Goal: Task Accomplishment & Management: Complete application form

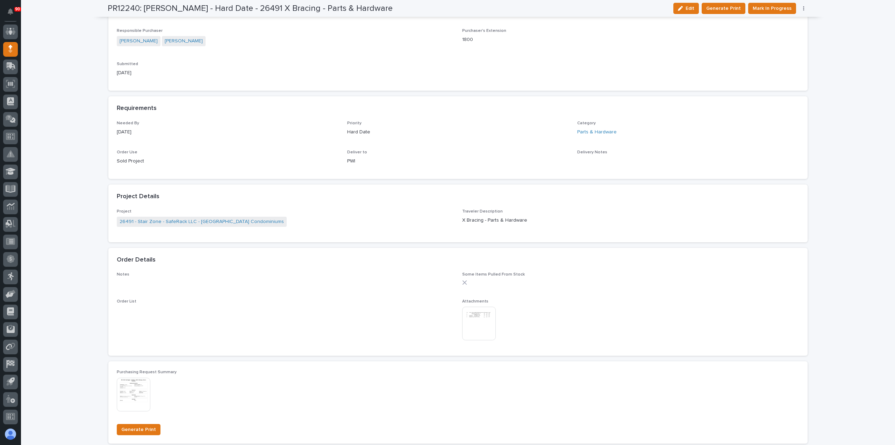
scroll to position [315, 0]
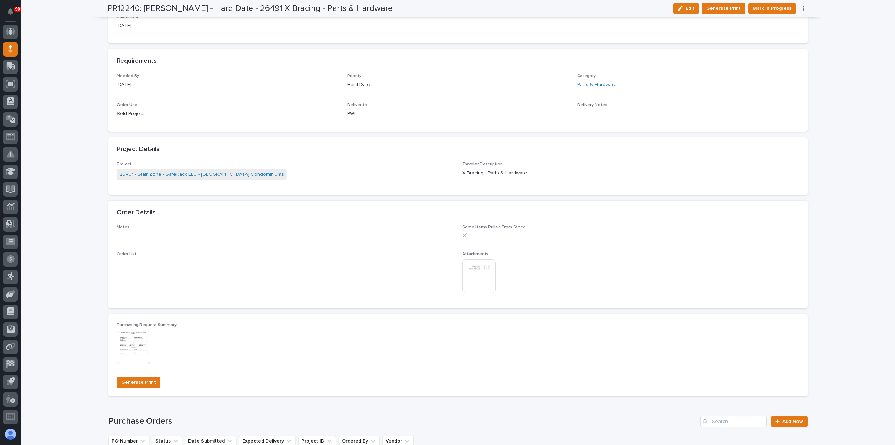
click at [476, 269] on img at bounding box center [479, 276] width 34 height 34
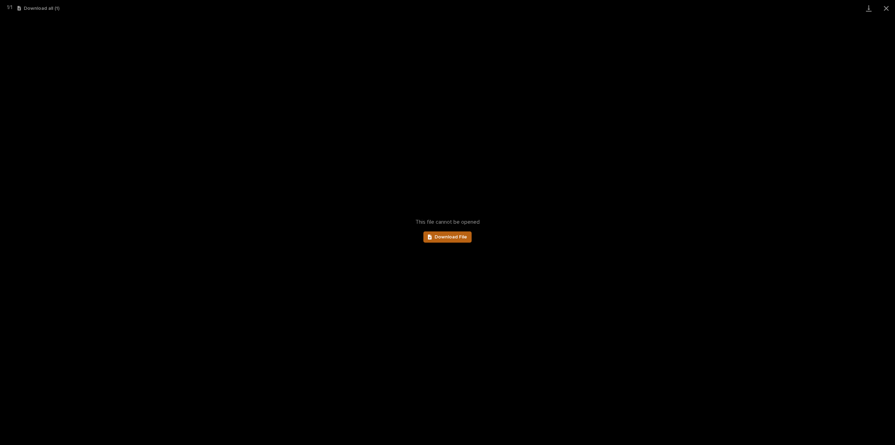
click at [452, 237] on span "Download File" at bounding box center [451, 236] width 33 height 5
click at [885, 7] on button "Close gallery" at bounding box center [886, 8] width 17 height 16
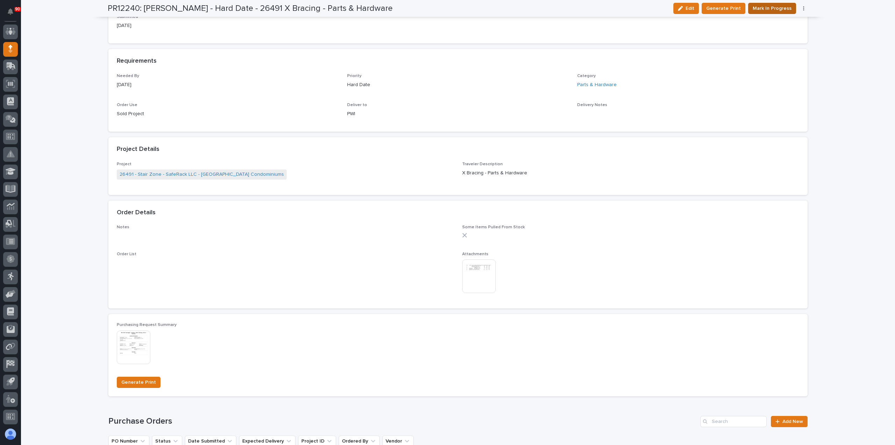
click at [767, 7] on span "Mark In Progress" at bounding box center [772, 8] width 39 height 8
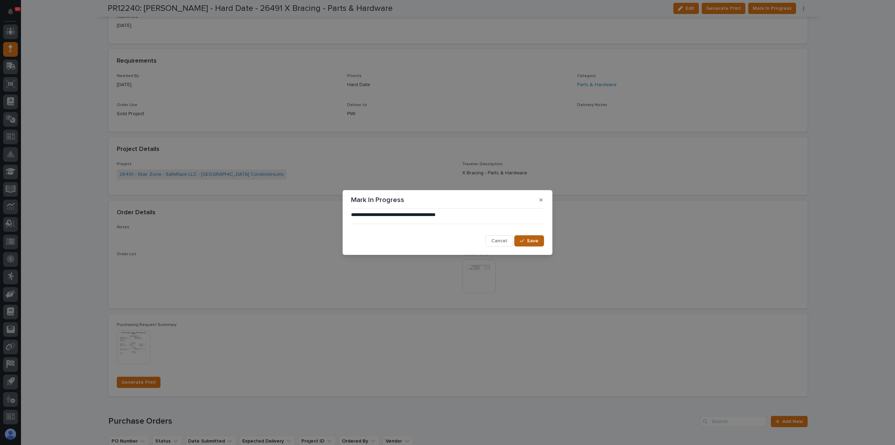
drag, startPoint x: 528, startPoint y: 241, endPoint x: 532, endPoint y: 240, distance: 3.6
click at [528, 241] on span "Save" at bounding box center [533, 240] width 12 height 6
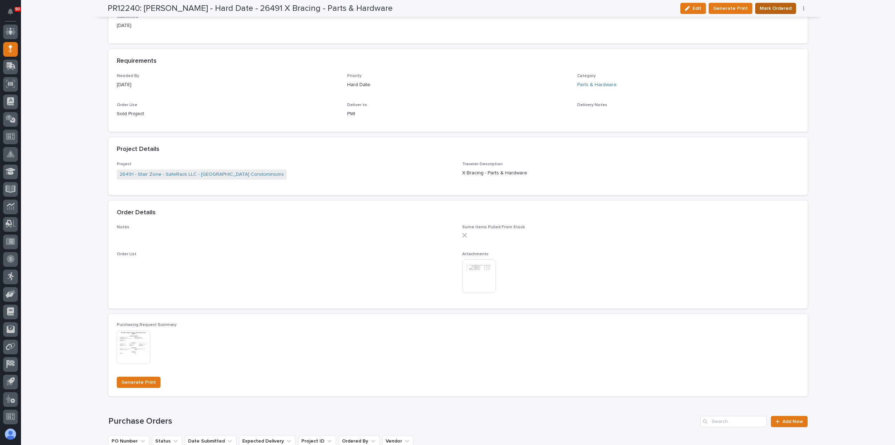
click at [769, 7] on span "Mark Ordered" at bounding box center [776, 8] width 32 height 8
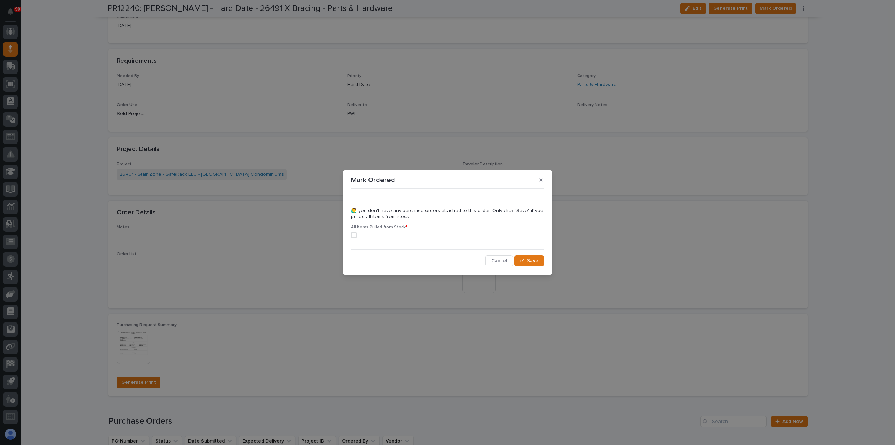
click at [353, 234] on span at bounding box center [354, 235] width 6 height 6
click at [530, 261] on span "Save" at bounding box center [533, 260] width 12 height 6
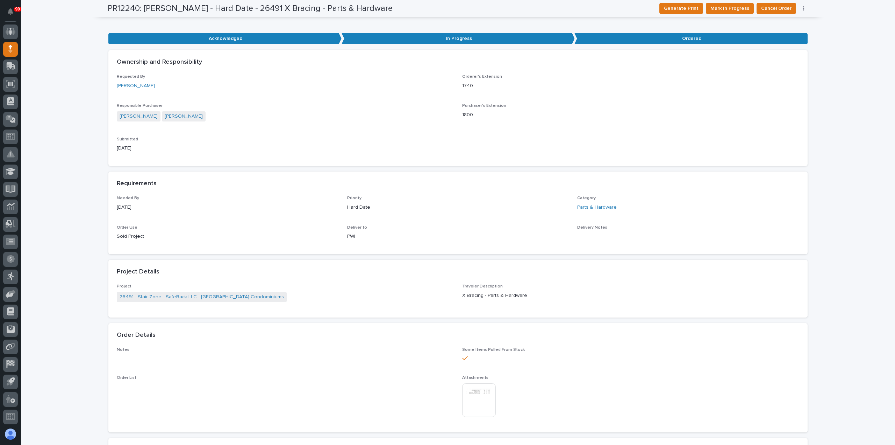
scroll to position [0, 0]
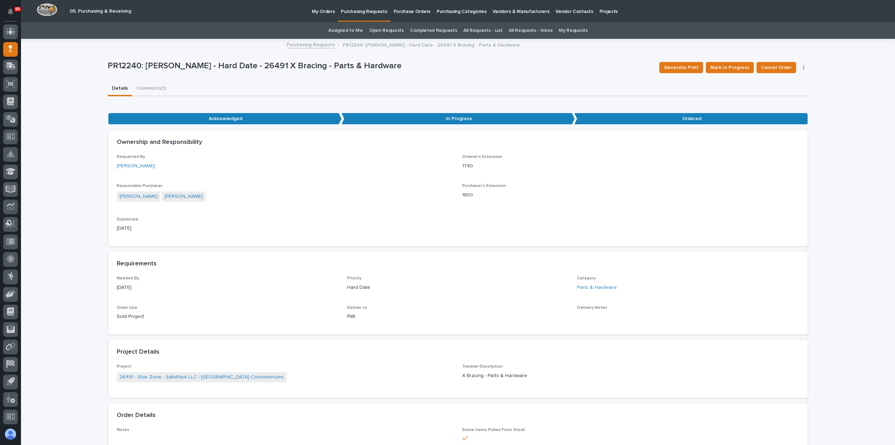
click at [365, 10] on p "Purchasing Requests" at bounding box center [364, 7] width 46 height 15
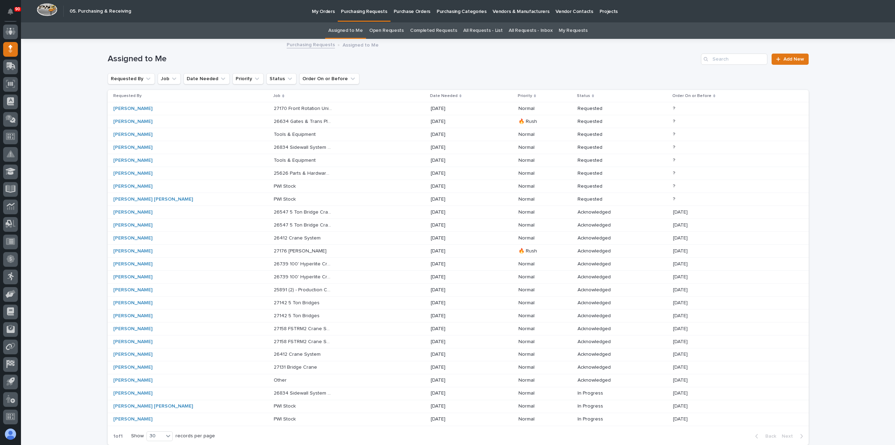
click at [298, 108] on div "27170 Front Rotation Unit 5th Wheel - Parts & HW 27170 Front Rotation Unit 5th …" at bounding box center [349, 109] width 151 height 12
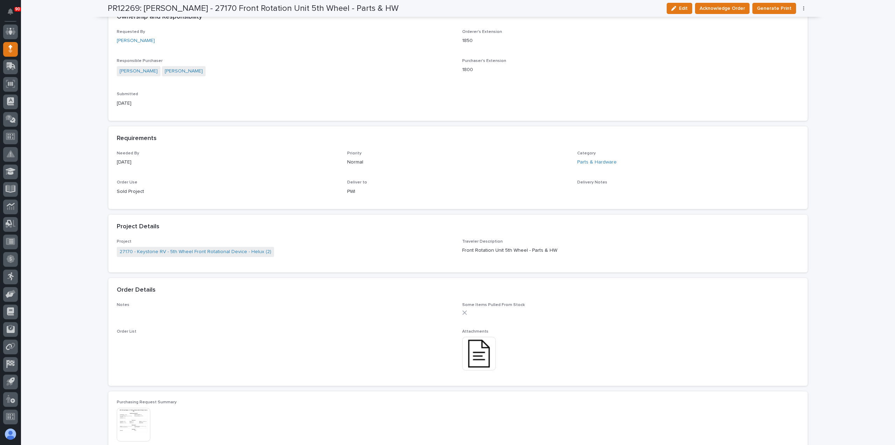
scroll to position [245, 0]
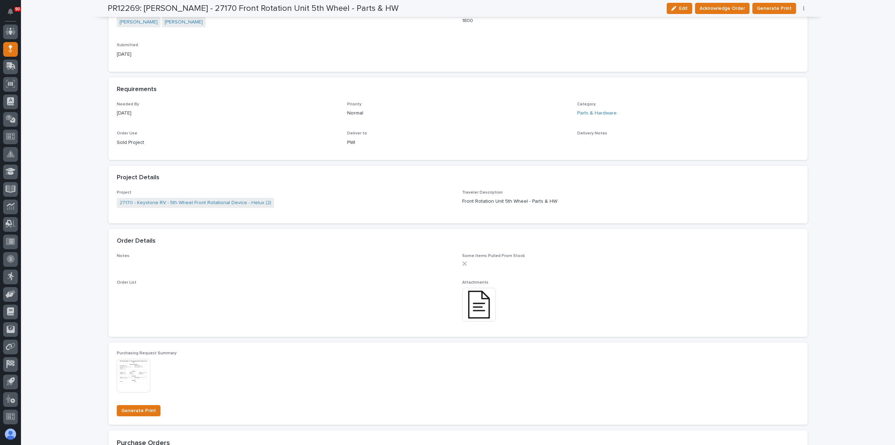
click at [472, 303] on img at bounding box center [479, 305] width 34 height 34
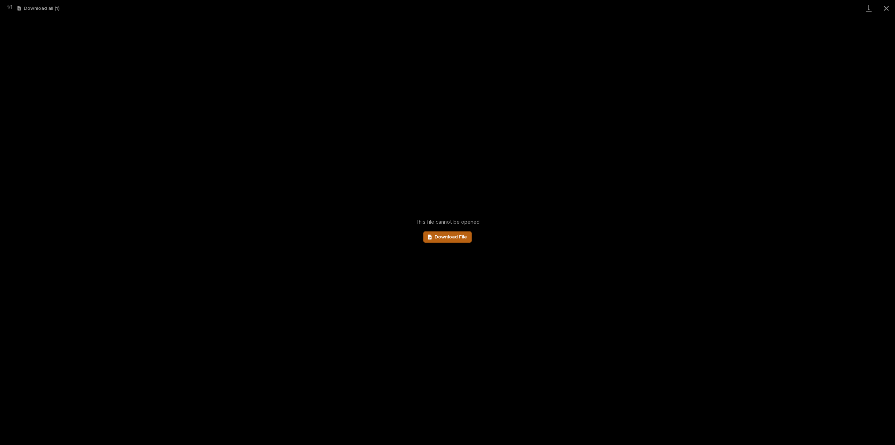
click at [448, 237] on span "Download File" at bounding box center [451, 236] width 33 height 5
click at [886, 7] on button "Close gallery" at bounding box center [886, 8] width 17 height 16
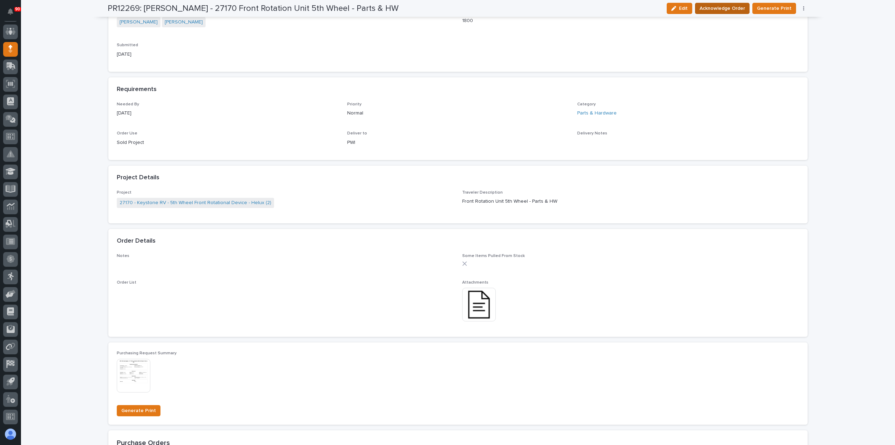
click at [730, 9] on span "Acknowledge Order" at bounding box center [722, 8] width 45 height 8
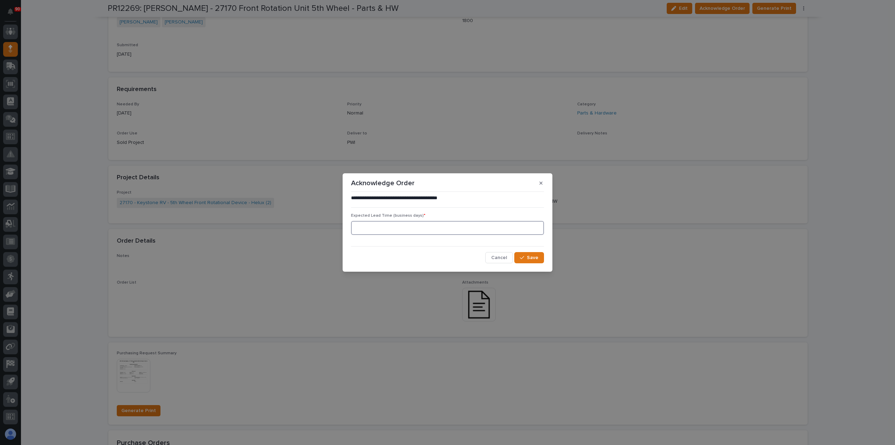
click at [423, 226] on input at bounding box center [447, 228] width 193 height 14
type input "0"
click at [526, 254] on button "Save" at bounding box center [530, 257] width 30 height 11
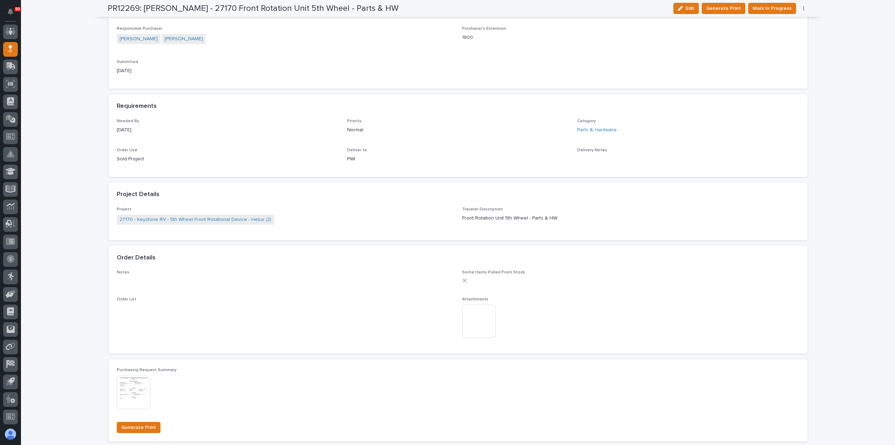
scroll to position [305, 0]
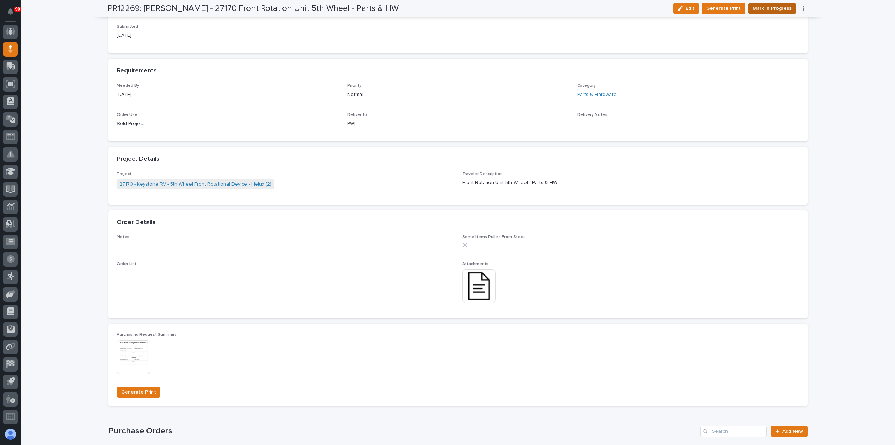
click at [776, 5] on span "Mark In Progress" at bounding box center [772, 8] width 39 height 8
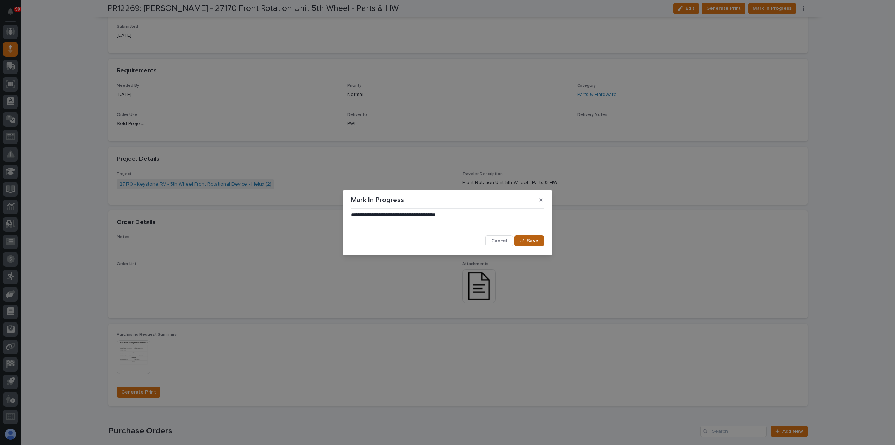
click at [529, 240] on span "Save" at bounding box center [533, 240] width 12 height 6
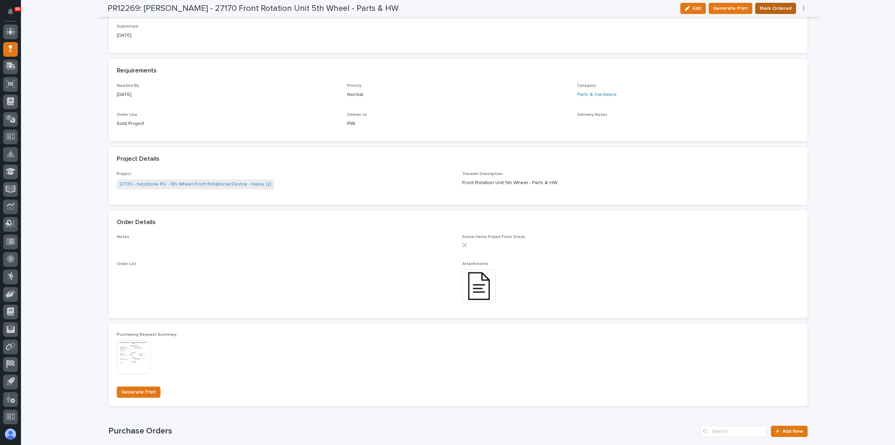
click at [771, 8] on span "Mark Ordered" at bounding box center [776, 8] width 32 height 8
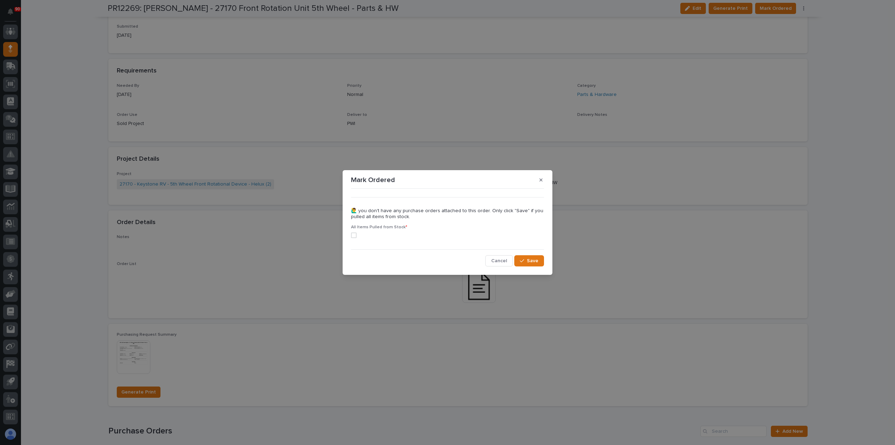
drag, startPoint x: 355, startPoint y: 233, endPoint x: 369, endPoint y: 236, distance: 13.9
click at [355, 233] on span at bounding box center [354, 235] width 6 height 6
click at [533, 260] on span "Save" at bounding box center [533, 260] width 12 height 6
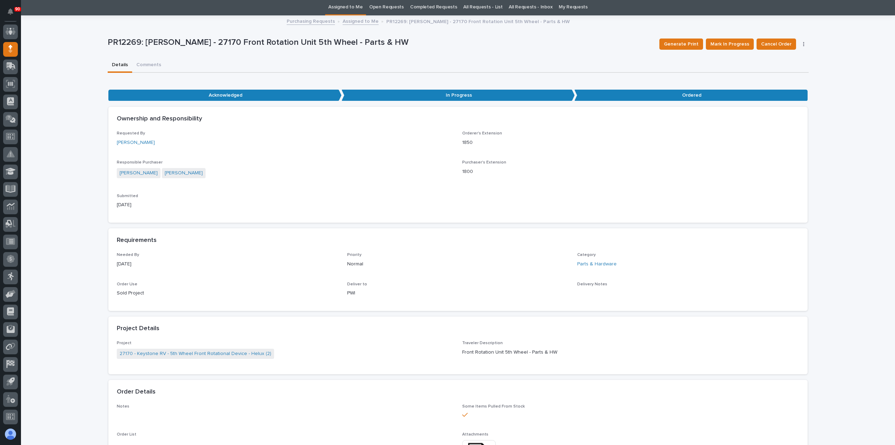
scroll to position [0, 0]
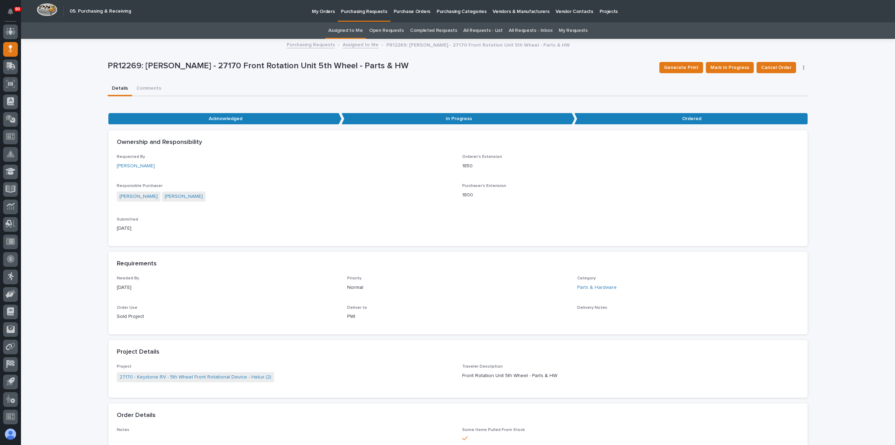
click at [361, 10] on p "Purchasing Requests" at bounding box center [364, 7] width 46 height 15
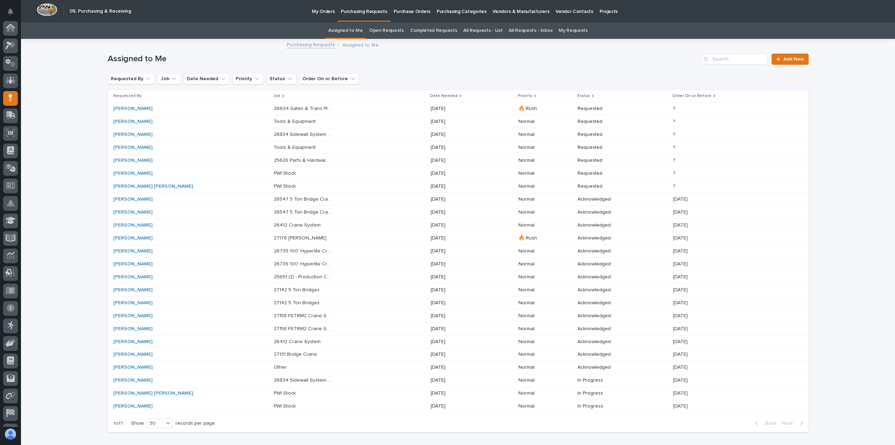
scroll to position [49, 0]
click at [308, 107] on div "26634 Gates & Trans Plates 26634 Gates & Trans Plates" at bounding box center [349, 109] width 151 height 12
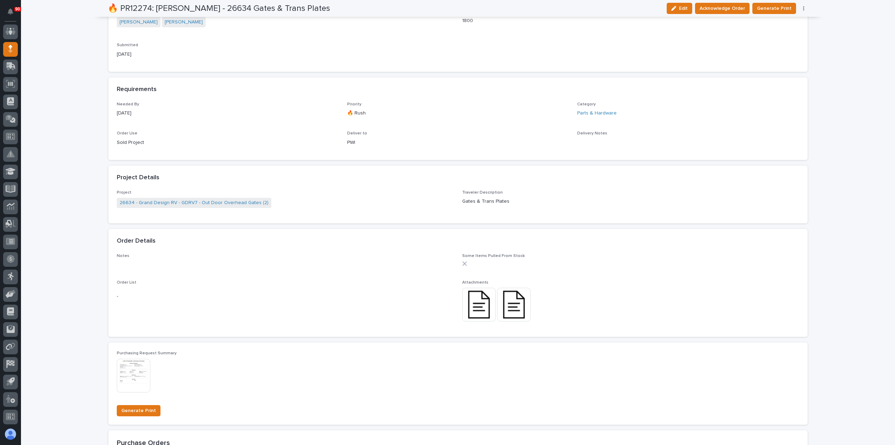
scroll to position [315, 0]
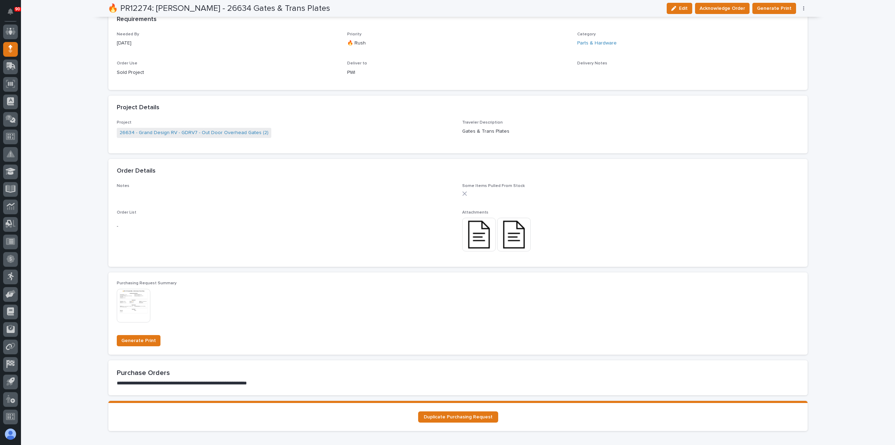
click at [469, 232] on img at bounding box center [479, 235] width 34 height 34
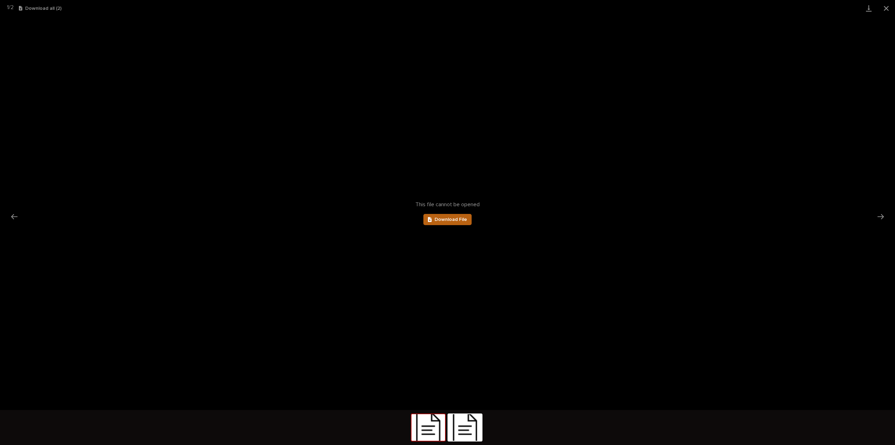
scroll to position [0, 0]
click at [453, 217] on span "Download File" at bounding box center [451, 219] width 33 height 5
click at [880, 215] on button "Next slide" at bounding box center [881, 217] width 15 height 14
click at [446, 221] on span "Download File" at bounding box center [451, 219] width 33 height 5
click at [882, 8] on button "Close gallery" at bounding box center [886, 8] width 17 height 16
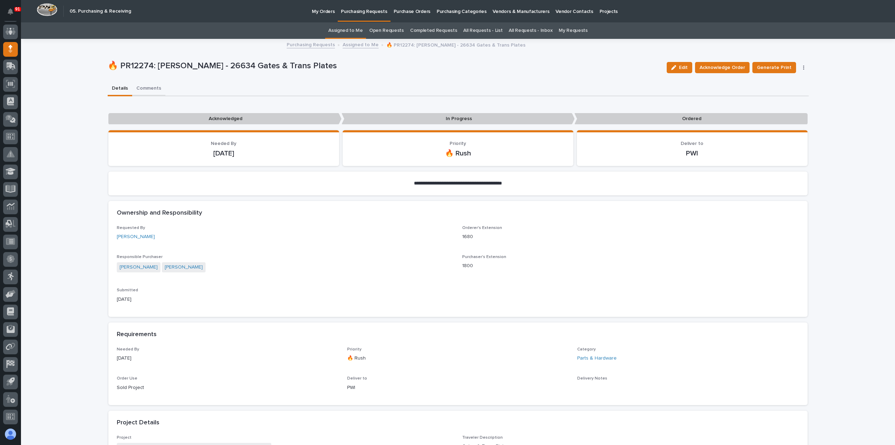
click at [146, 88] on button "Comments" at bounding box center [148, 88] width 33 height 15
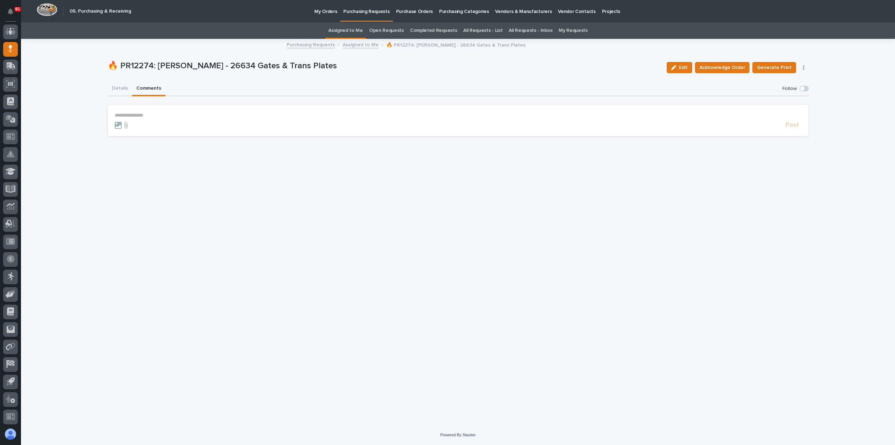
click at [139, 117] on p "**********" at bounding box center [458, 115] width 687 height 6
click at [793, 127] on span "Post" at bounding box center [792, 128] width 13 height 8
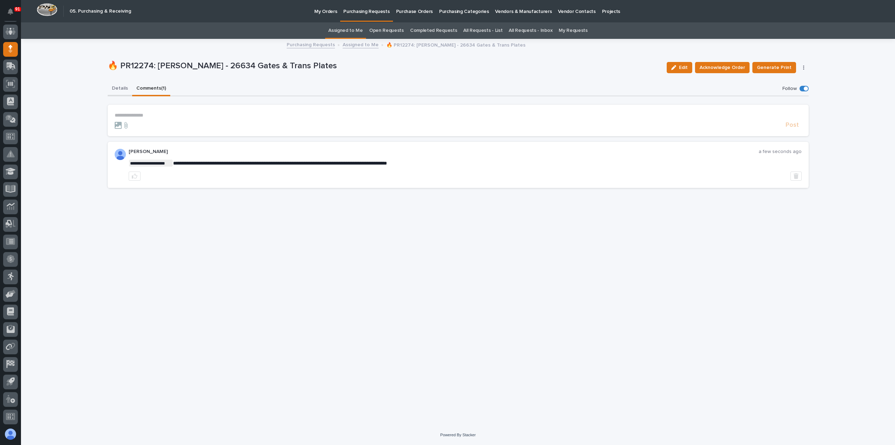
click at [118, 88] on button "Details" at bounding box center [120, 88] width 24 height 15
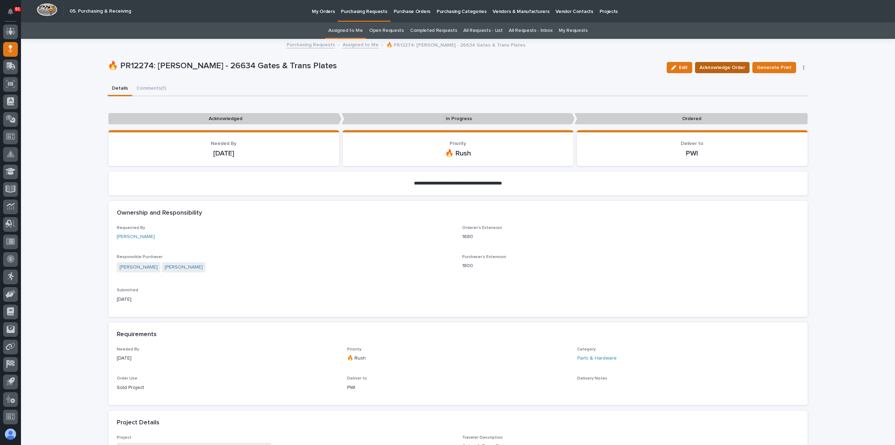
click at [733, 65] on span "Acknowledge Order" at bounding box center [722, 67] width 45 height 8
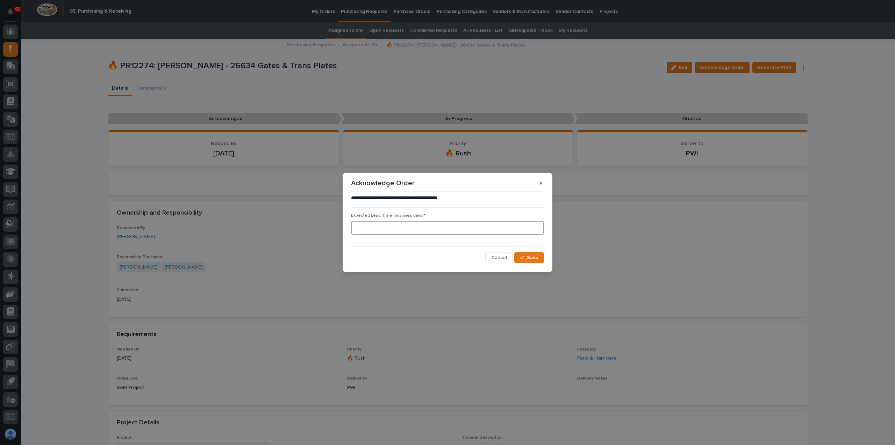
click at [423, 227] on input at bounding box center [447, 228] width 193 height 14
type input "0"
click at [533, 257] on span "Save" at bounding box center [533, 257] width 12 height 6
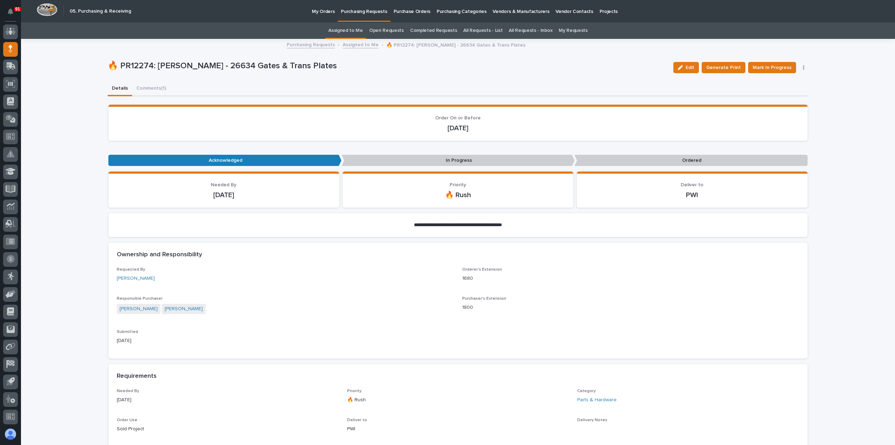
click at [365, 9] on p "Purchasing Requests" at bounding box center [364, 7] width 46 height 15
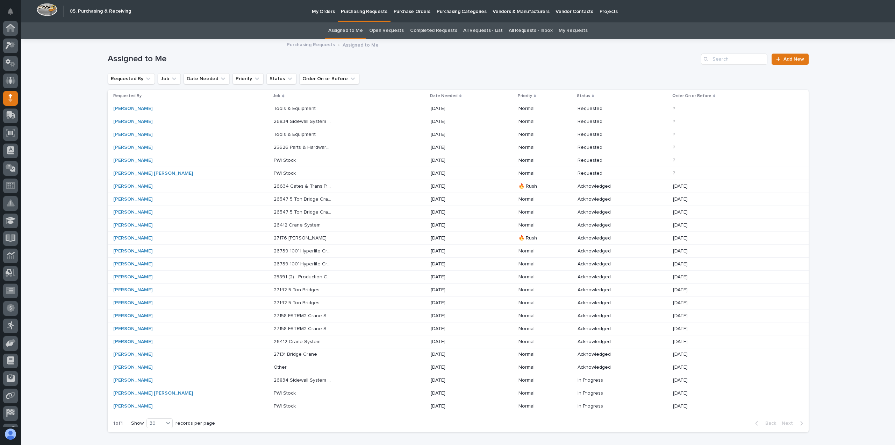
scroll to position [49, 0]
click at [274, 237] on p "27176 [PERSON_NAME]" at bounding box center [301, 237] width 54 height 7
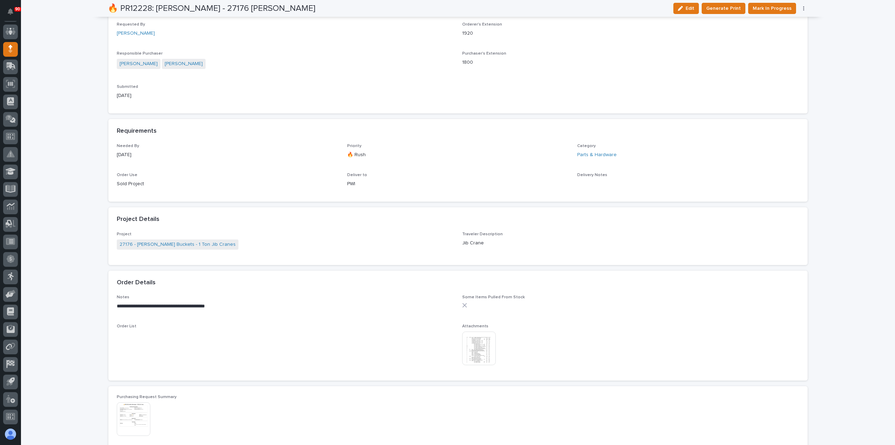
scroll to position [350, 0]
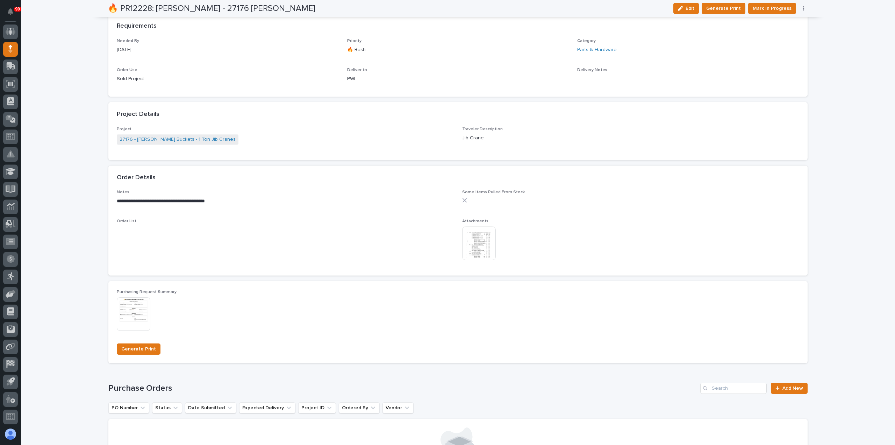
click at [476, 239] on img at bounding box center [479, 243] width 34 height 34
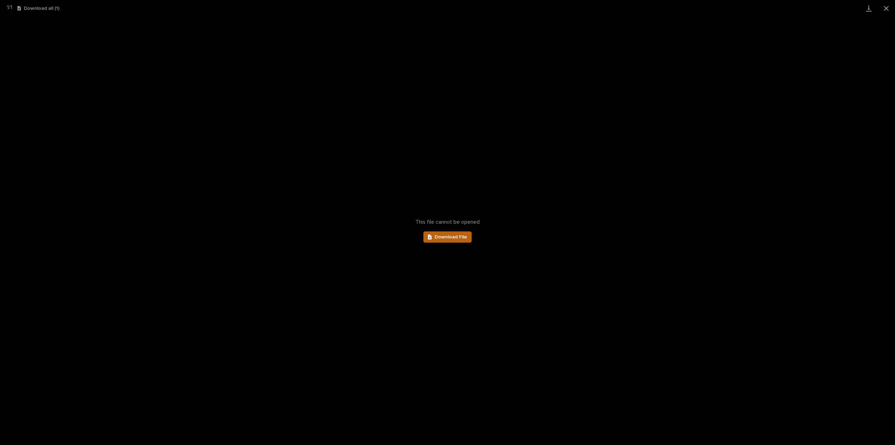
click at [441, 234] on link "Download File" at bounding box center [448, 236] width 48 height 11
click at [887, 8] on button "Close gallery" at bounding box center [886, 8] width 17 height 16
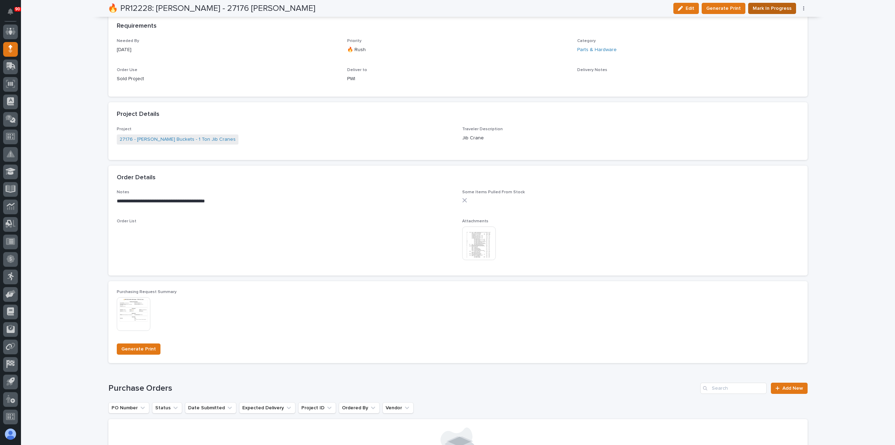
click at [771, 7] on span "Mark In Progress" at bounding box center [772, 8] width 39 height 8
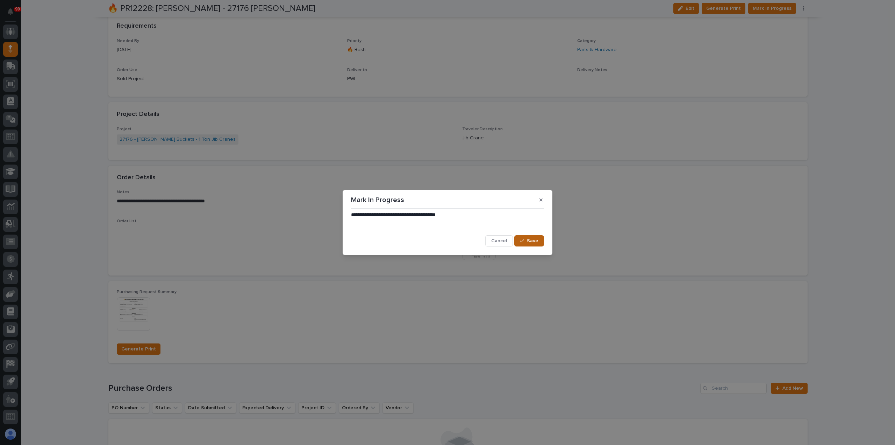
click at [530, 241] on span "Save" at bounding box center [533, 240] width 12 height 6
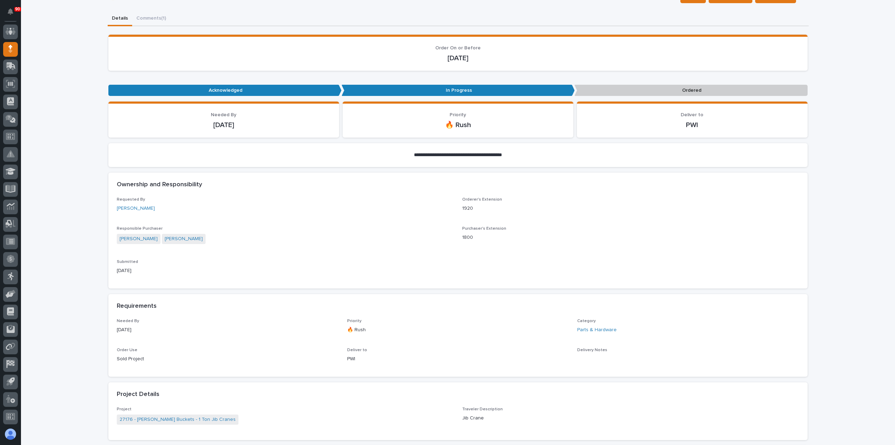
scroll to position [0, 0]
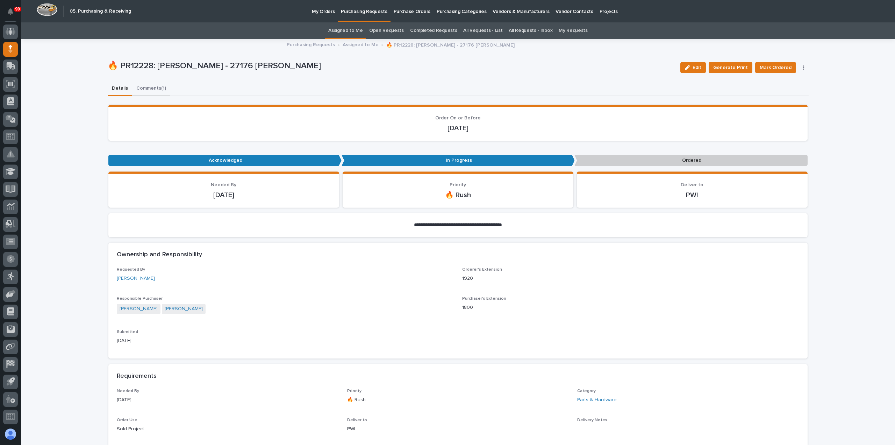
click at [143, 87] on button "Comments (1)" at bounding box center [151, 88] width 38 height 15
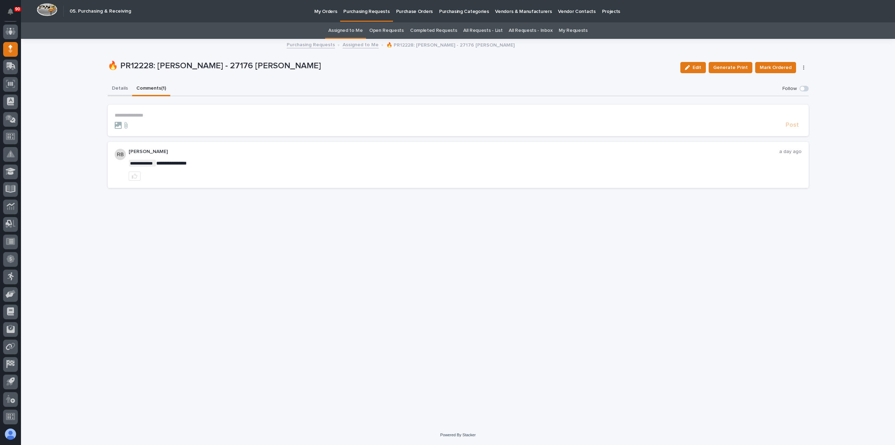
click at [123, 87] on button "Details" at bounding box center [120, 88] width 24 height 15
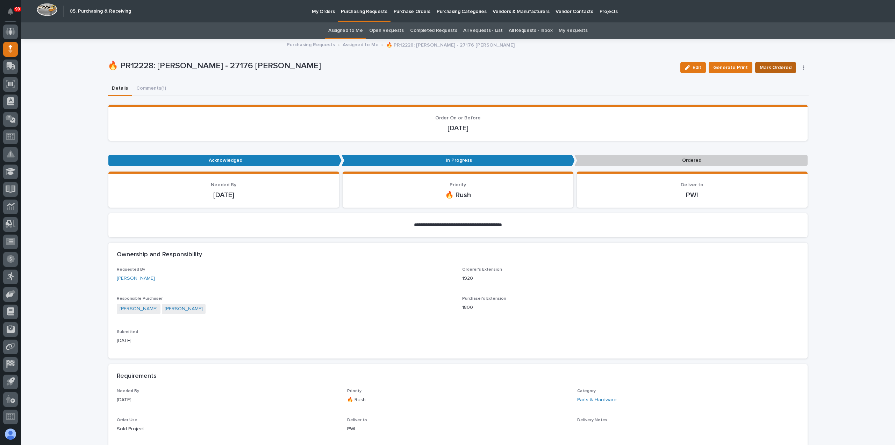
click at [773, 65] on span "Mark Ordered" at bounding box center [776, 67] width 32 height 8
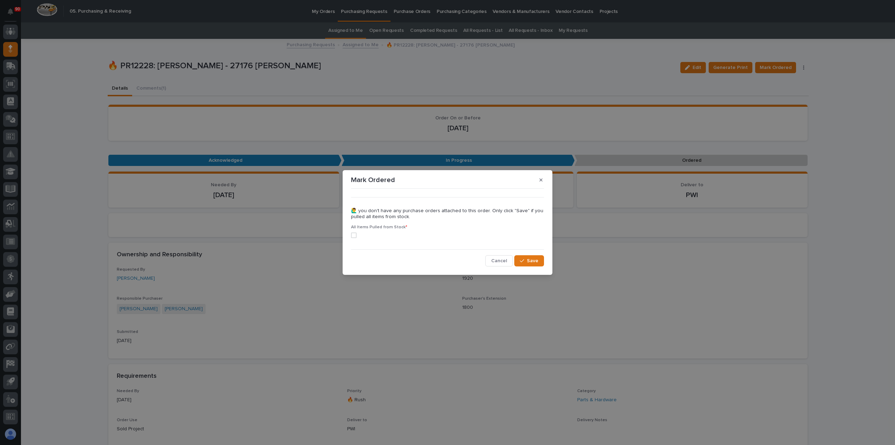
click at [356, 234] on span at bounding box center [354, 235] width 6 height 6
click at [530, 261] on span "Save" at bounding box center [533, 260] width 12 height 6
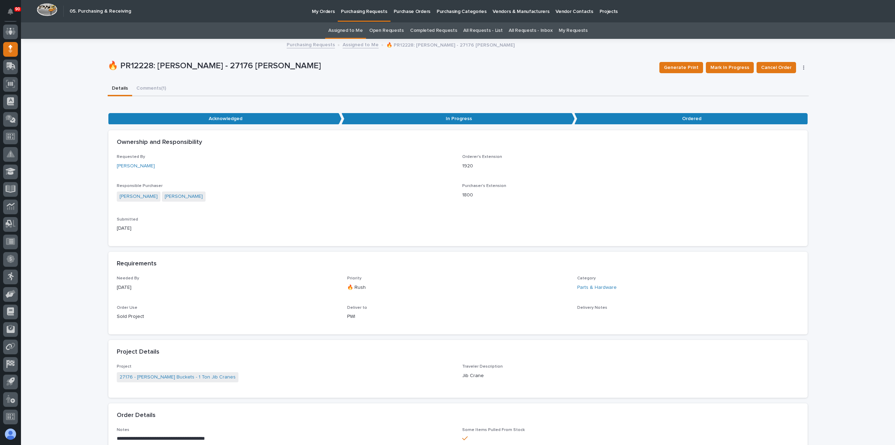
click at [359, 11] on p "Purchasing Requests" at bounding box center [364, 7] width 46 height 15
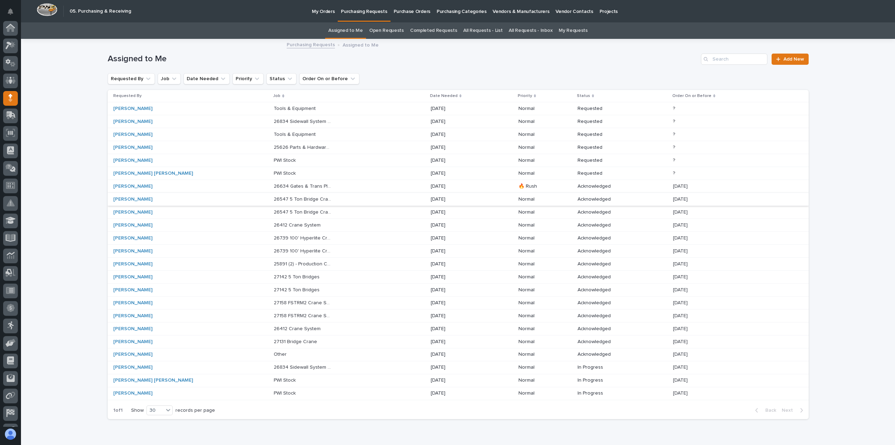
scroll to position [49, 0]
click at [275, 366] on p "26834 Sidewall System Modifications and P Wall Set System" at bounding box center [304, 366] width 60 height 7
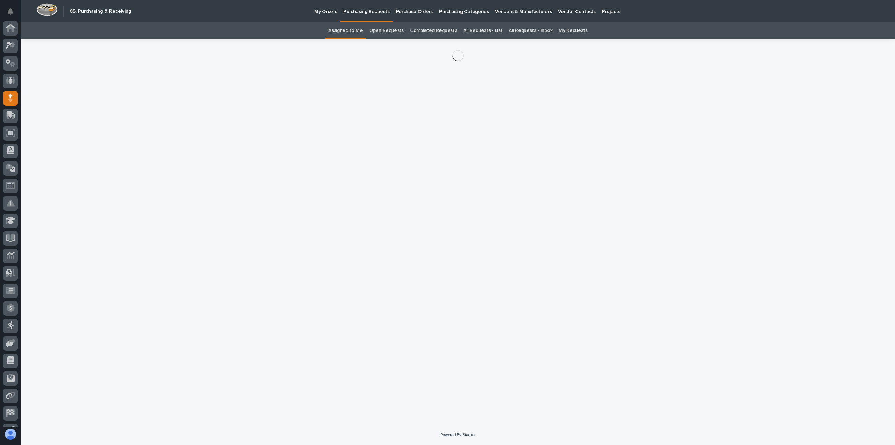
scroll to position [49, 0]
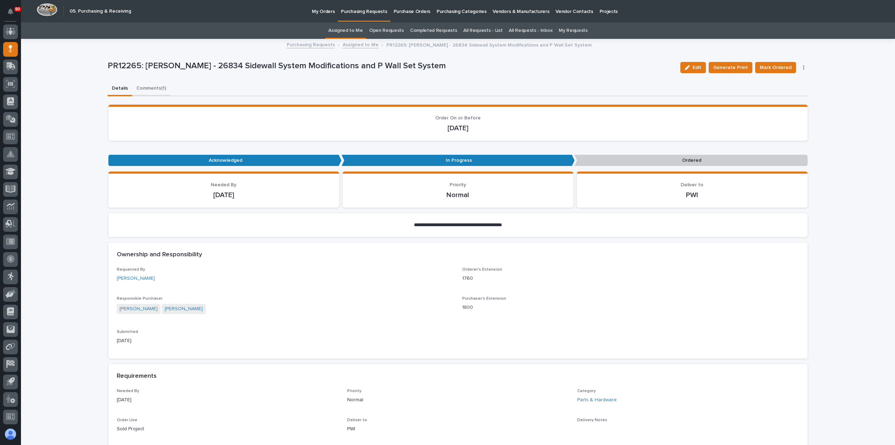
click at [148, 88] on button "Comments (1)" at bounding box center [151, 88] width 38 height 15
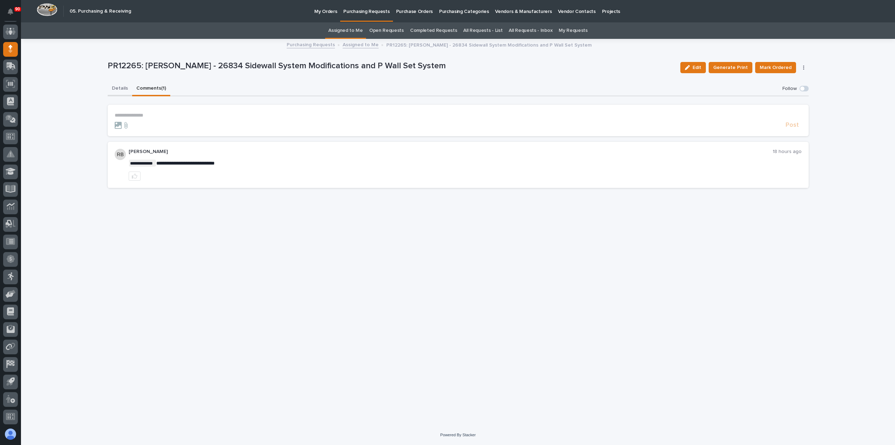
click at [120, 87] on button "Details" at bounding box center [120, 88] width 24 height 15
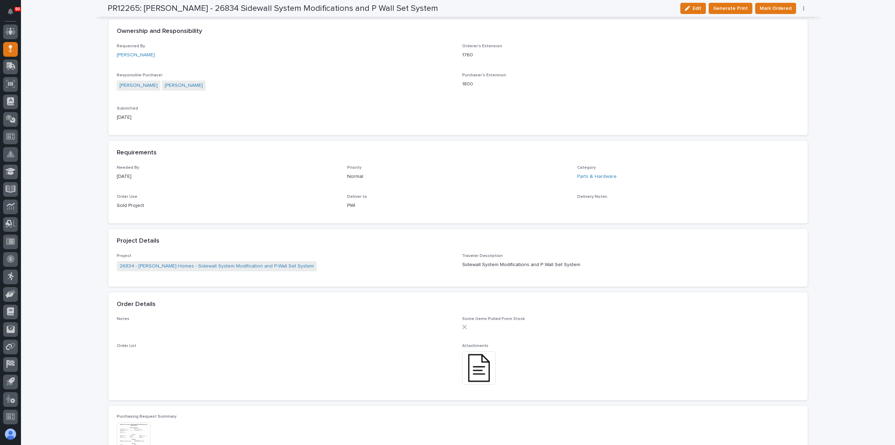
scroll to position [245, 0]
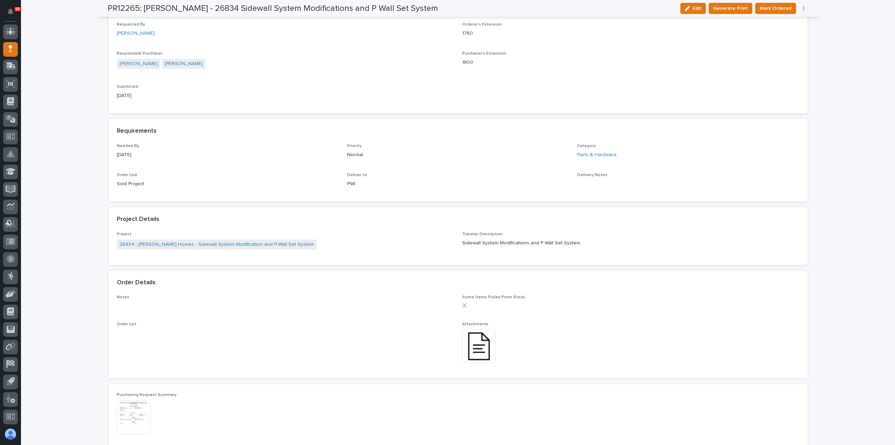
click at [476, 352] on img at bounding box center [479, 346] width 34 height 34
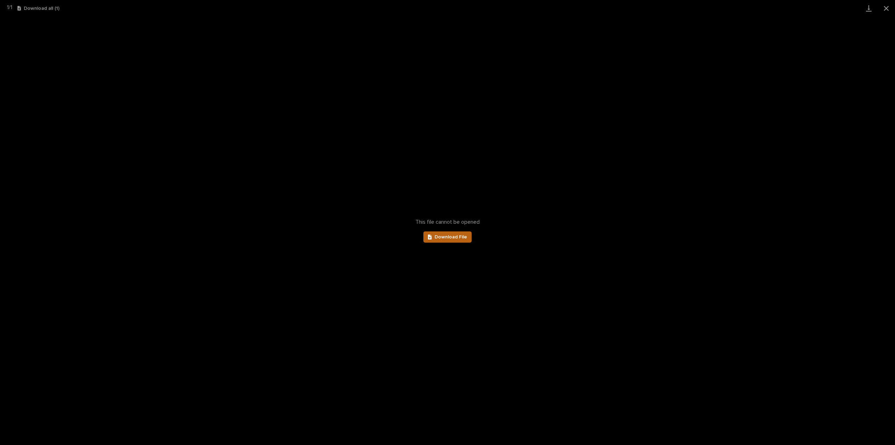
click at [457, 240] on link "Download File" at bounding box center [448, 236] width 48 height 11
click at [888, 7] on button "Close gallery" at bounding box center [886, 8] width 17 height 16
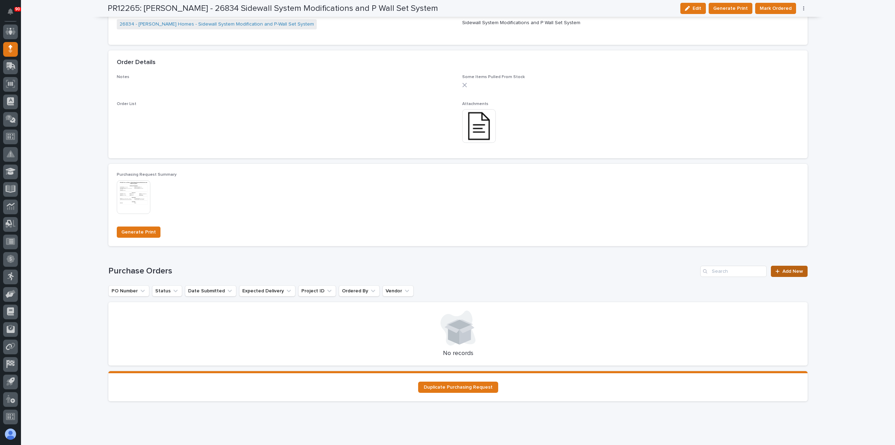
scroll to position [482, 0]
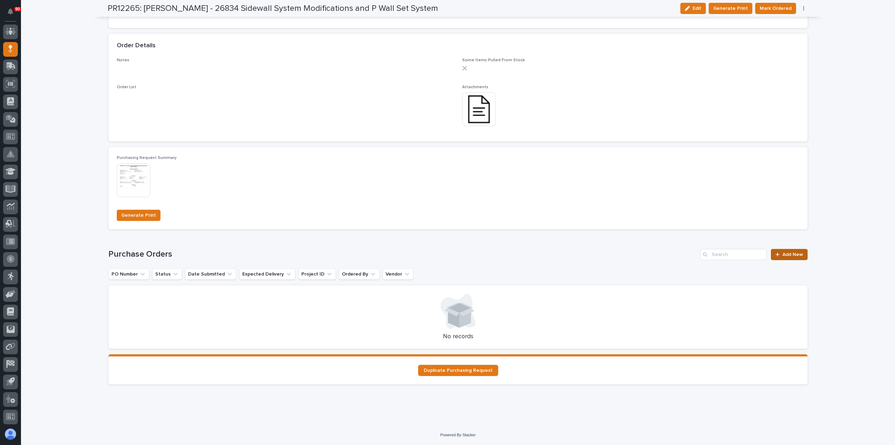
click at [789, 254] on span "Add New" at bounding box center [793, 254] width 21 height 5
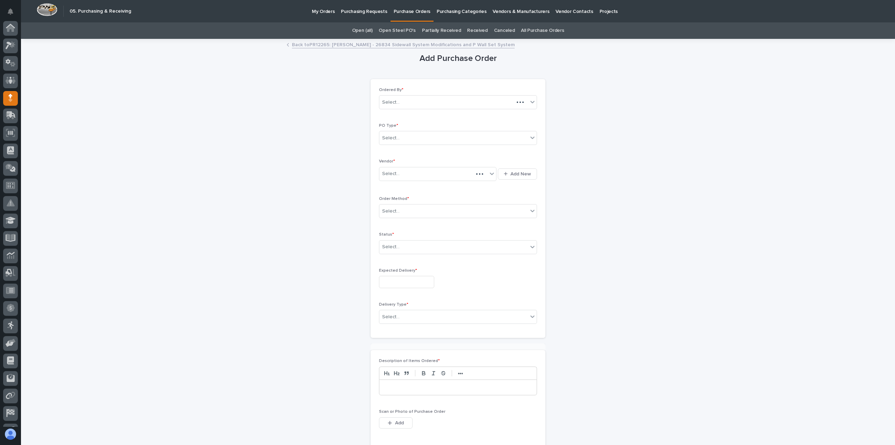
scroll to position [49, 0]
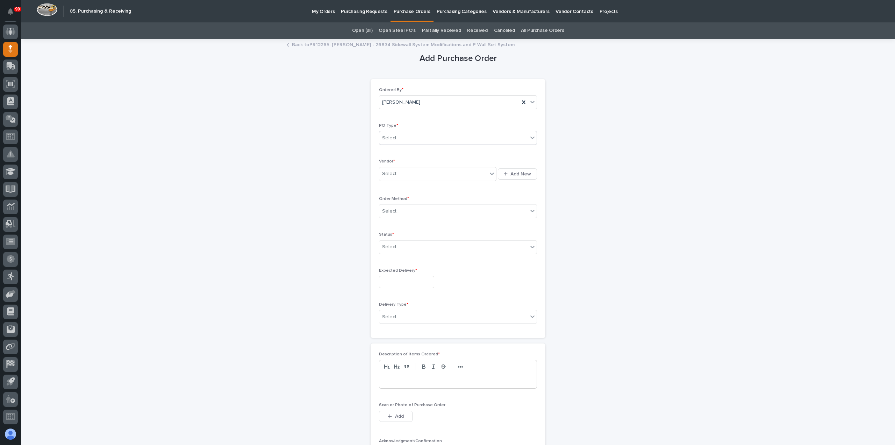
click at [432, 135] on div "Select..." at bounding box center [453, 138] width 149 height 12
click at [421, 165] on div "Paper" at bounding box center [455, 163] width 157 height 12
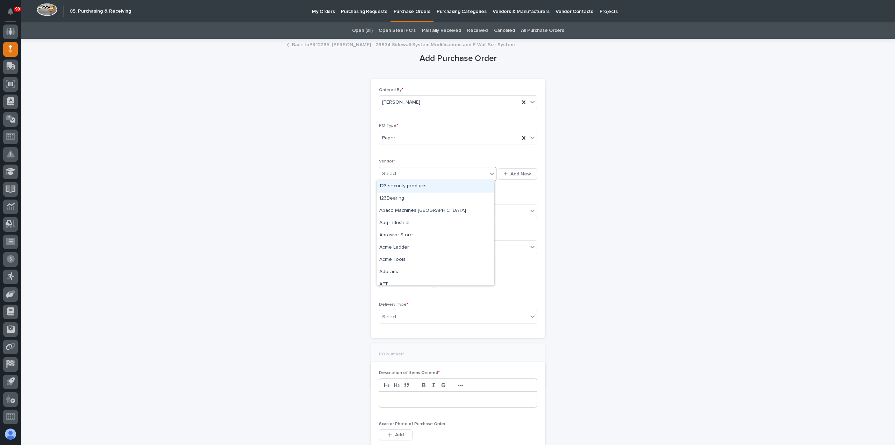
click at [418, 170] on div "Select..." at bounding box center [433, 174] width 108 height 12
type input "***"
click at [410, 183] on div "the Big Bearing Store" at bounding box center [436, 186] width 118 height 12
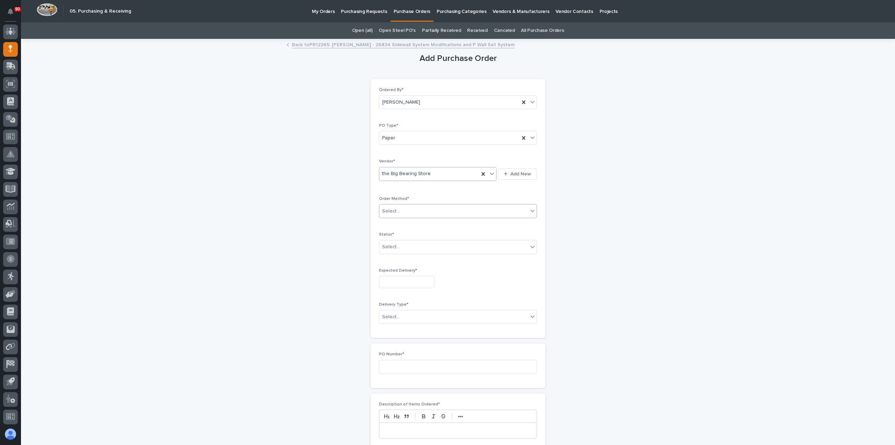
click at [409, 207] on div "Select..." at bounding box center [453, 211] width 149 height 12
click at [404, 223] on div "Online Order" at bounding box center [455, 223] width 157 height 12
click at [404, 246] on div "Select..." at bounding box center [453, 247] width 149 height 12
click at [395, 272] on div "Submitted" at bounding box center [455, 271] width 157 height 12
click at [395, 282] on input "text" at bounding box center [406, 282] width 55 height 12
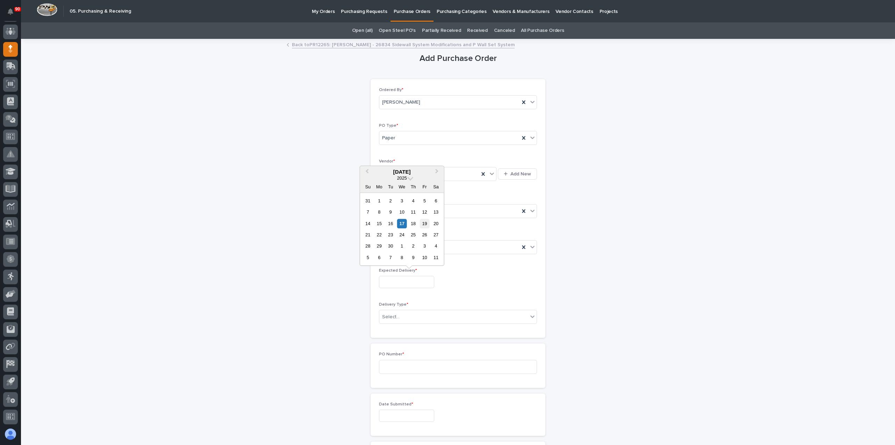
click at [424, 223] on div "19" at bounding box center [424, 223] width 9 height 9
type input "**********"
click at [405, 313] on div "Select..." at bounding box center [453, 317] width 149 height 12
drag, startPoint x: 400, startPoint y: 329, endPoint x: 401, endPoint y: 333, distance: 3.5
click at [400, 329] on div "Deliver to PWI" at bounding box center [455, 328] width 157 height 12
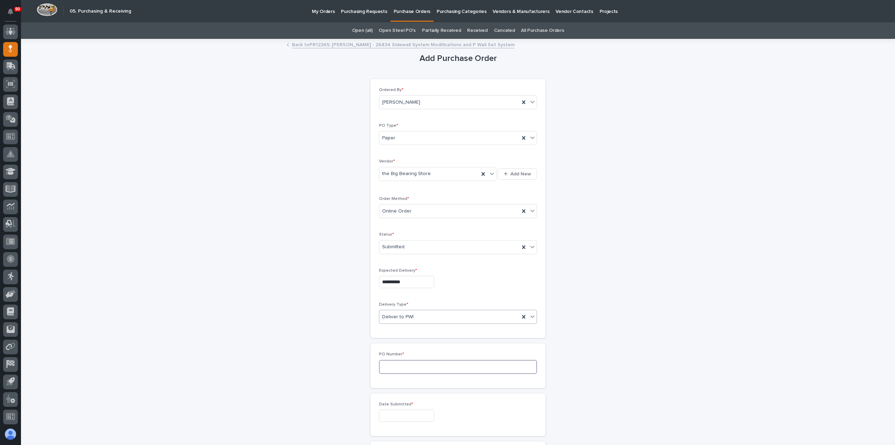
drag, startPoint x: 400, startPoint y: 367, endPoint x: 453, endPoint y: 362, distance: 53.7
click at [406, 367] on input at bounding box center [458, 367] width 158 height 14
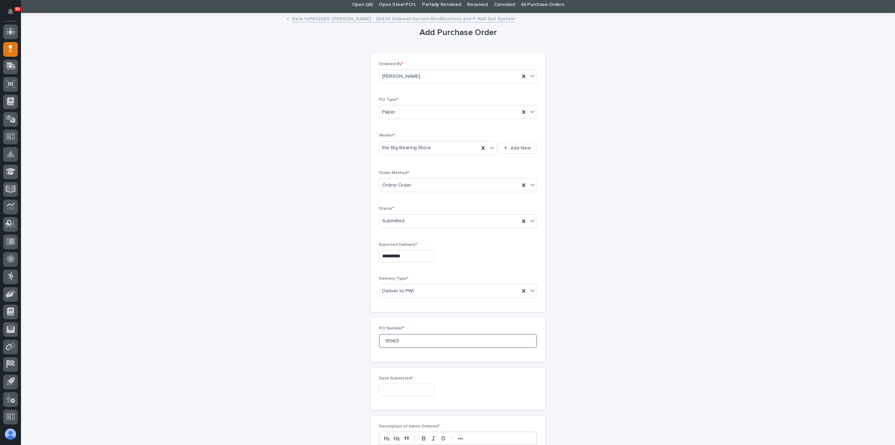
scroll to position [105, 0]
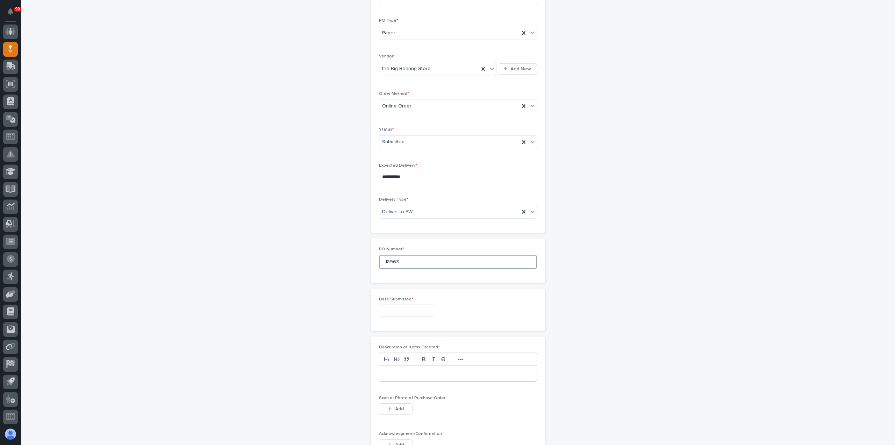
type input "18963"
click at [400, 309] on input "text" at bounding box center [406, 310] width 55 height 12
click at [404, 249] on div "17" at bounding box center [401, 251] width 9 height 9
type input "**********"
click at [400, 376] on div at bounding box center [457, 373] width 157 height 15
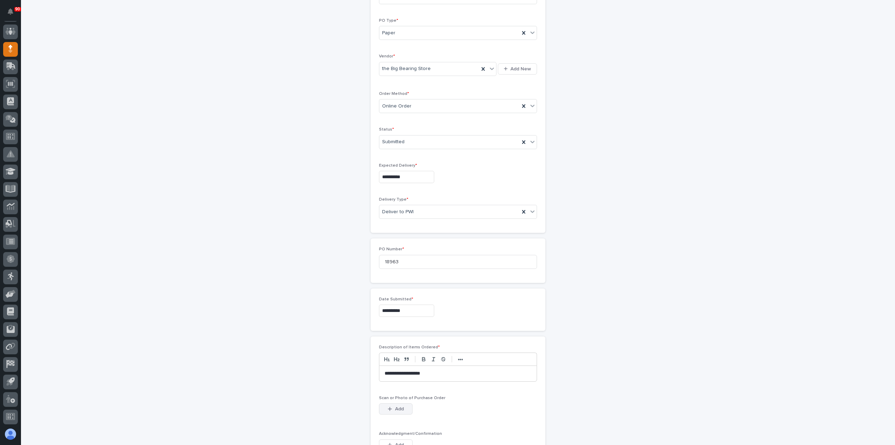
click at [396, 405] on span "Add" at bounding box center [399, 408] width 9 height 6
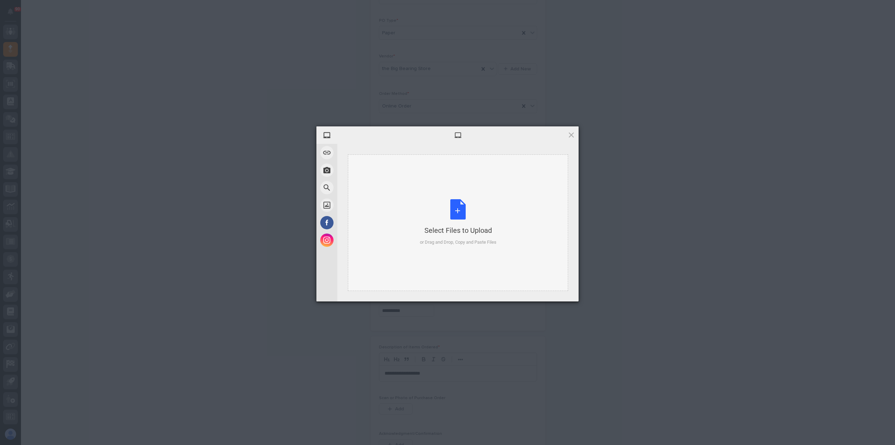
click at [459, 211] on div "Select Files to Upload or Drag and Drop, Copy and Paste Files" at bounding box center [458, 222] width 77 height 47
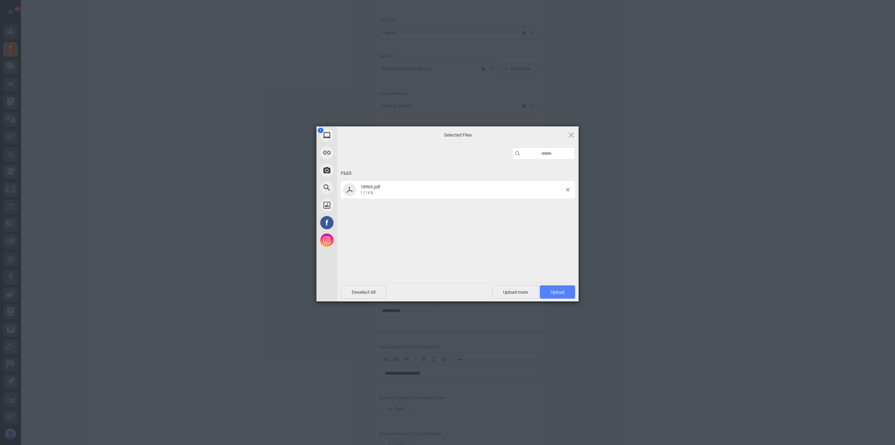
click at [548, 289] on span "Upload 1" at bounding box center [557, 291] width 35 height 13
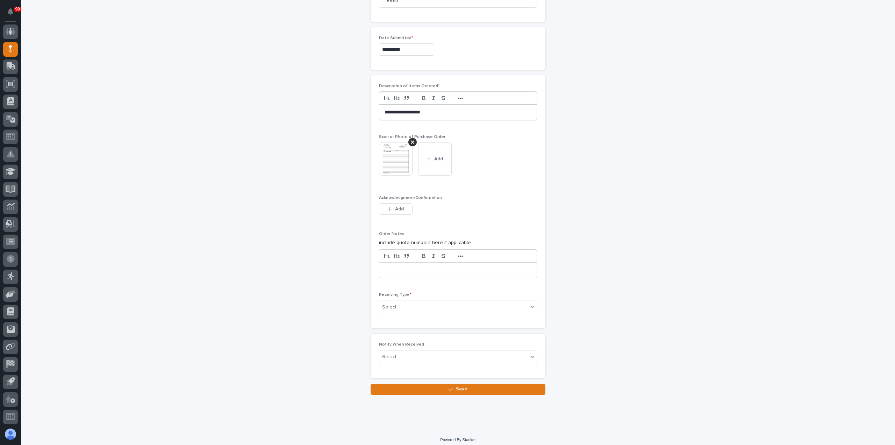
scroll to position [367, 0]
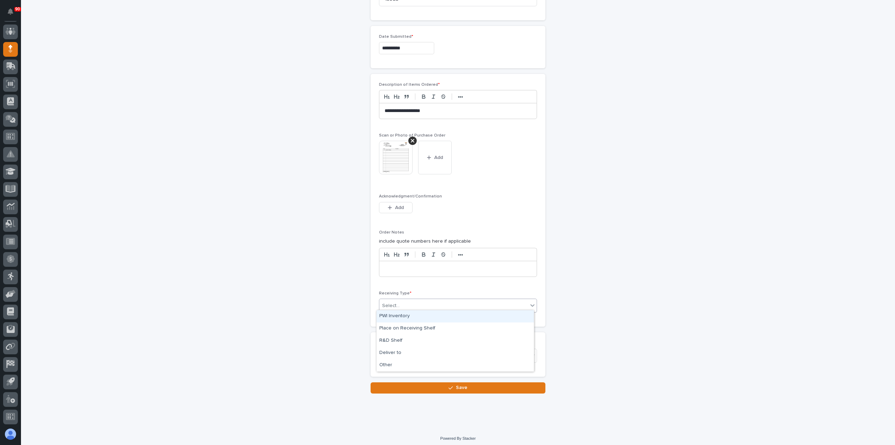
click at [422, 304] on div "Select..." at bounding box center [453, 306] width 149 height 12
click at [404, 349] on div "Deliver to" at bounding box center [455, 353] width 157 height 12
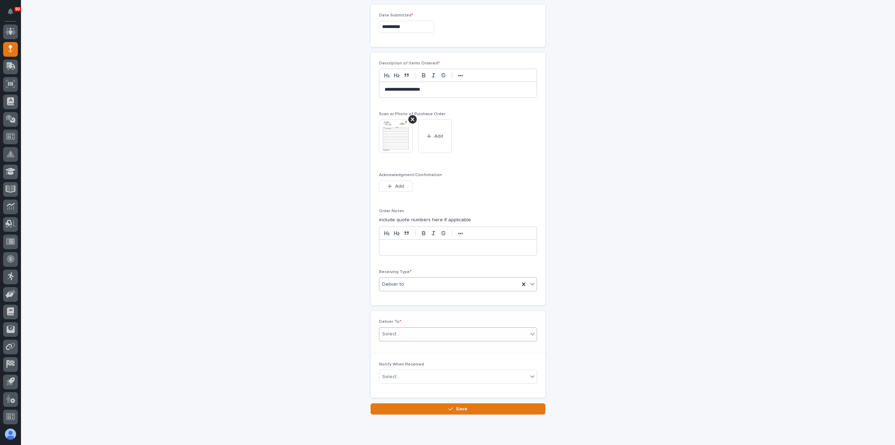
scroll to position [392, 0]
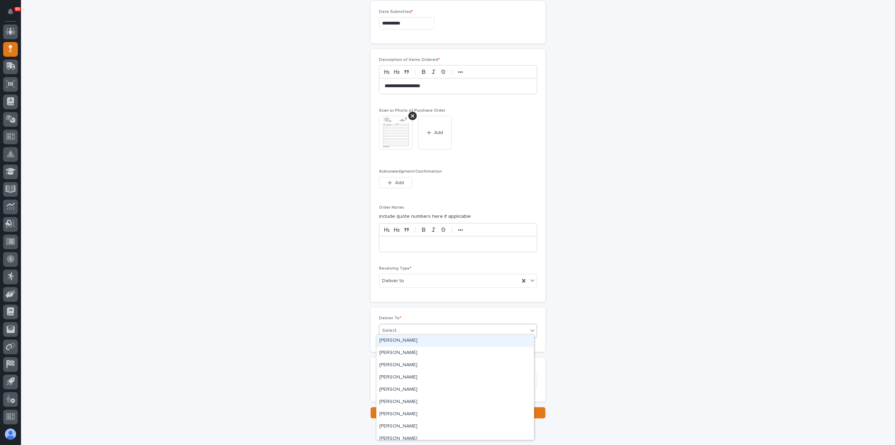
click at [413, 328] on div "Select..." at bounding box center [453, 331] width 149 height 12
type input "*"
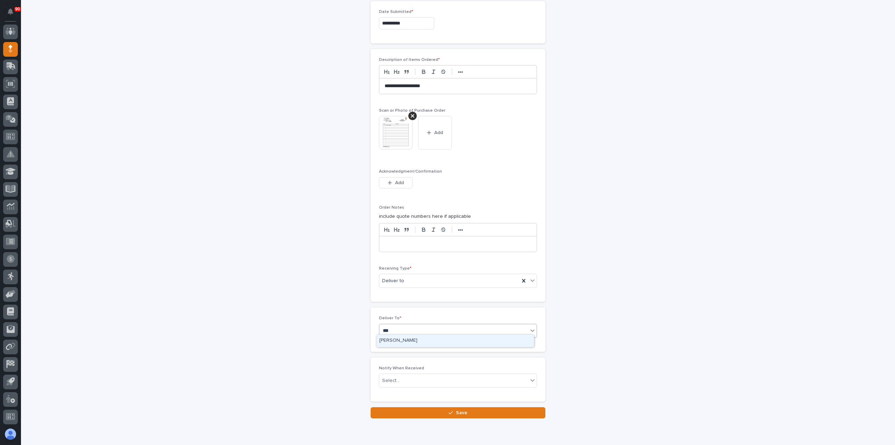
type input "****"
click at [402, 353] on div "[PERSON_NAME] [PERSON_NAME]" at bounding box center [455, 353] width 157 height 12
click at [444, 408] on button "Save" at bounding box center [458, 412] width 175 height 11
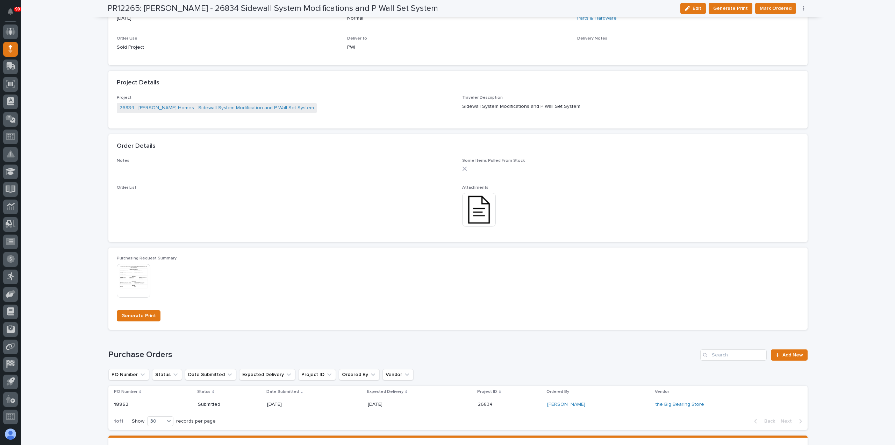
scroll to position [385, 0]
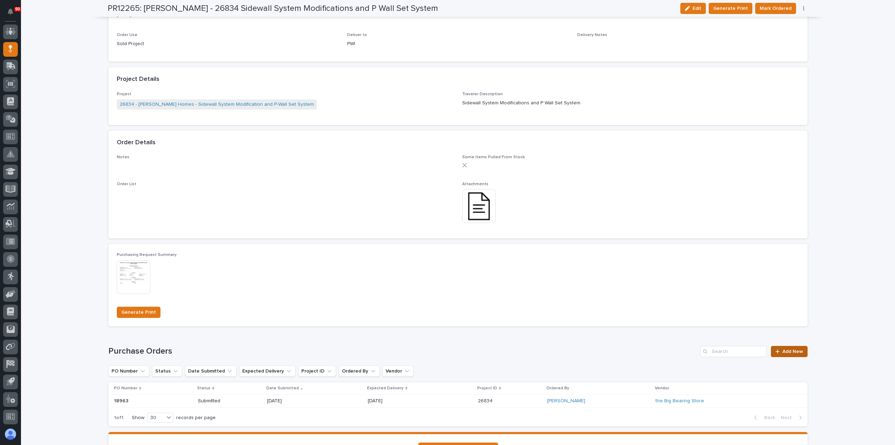
click at [786, 349] on span "Add New" at bounding box center [793, 351] width 21 height 5
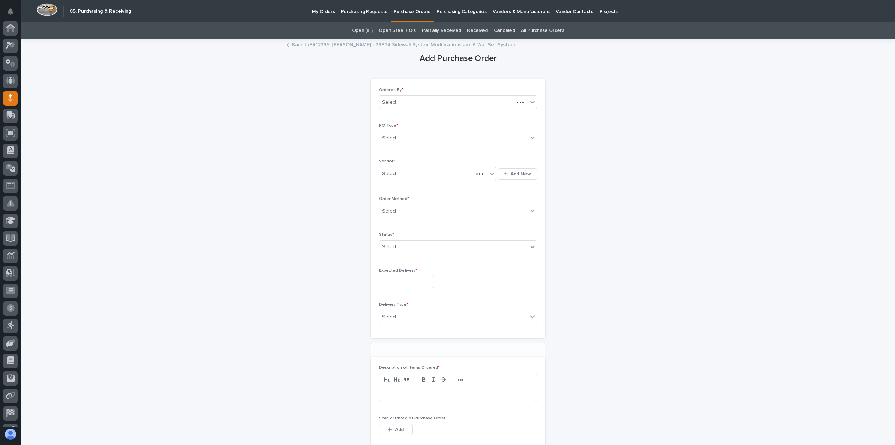
scroll to position [49, 0]
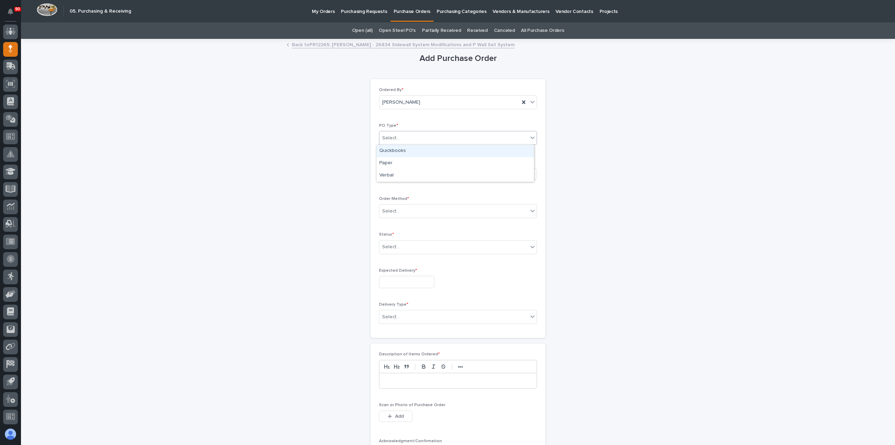
drag, startPoint x: 416, startPoint y: 136, endPoint x: 420, endPoint y: 137, distance: 3.5
click at [416, 136] on div "Select..." at bounding box center [453, 138] width 149 height 12
click at [409, 163] on div "Paper" at bounding box center [455, 163] width 157 height 12
click at [415, 173] on div "Select..." at bounding box center [433, 174] width 108 height 12
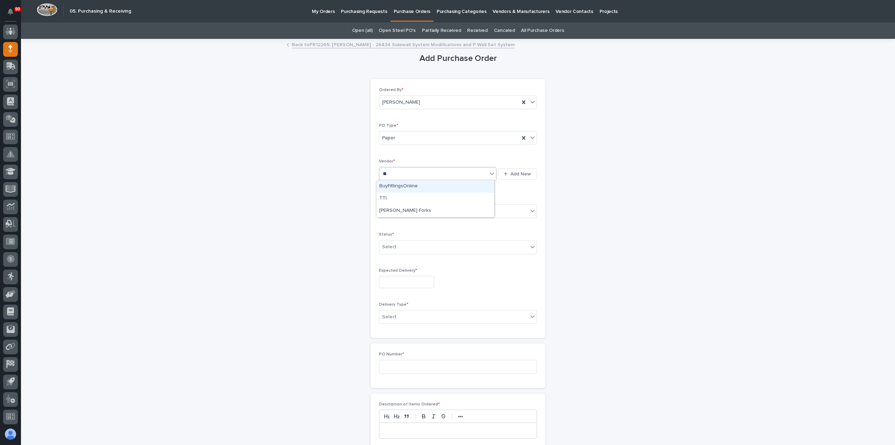
type input "***"
click at [403, 197] on div "TTI" at bounding box center [436, 198] width 118 height 12
click at [406, 207] on div "Select..." at bounding box center [453, 211] width 149 height 12
click at [397, 223] on div "Online Order" at bounding box center [455, 223] width 157 height 12
click at [403, 254] on div "Status * Select..." at bounding box center [458, 245] width 158 height 27
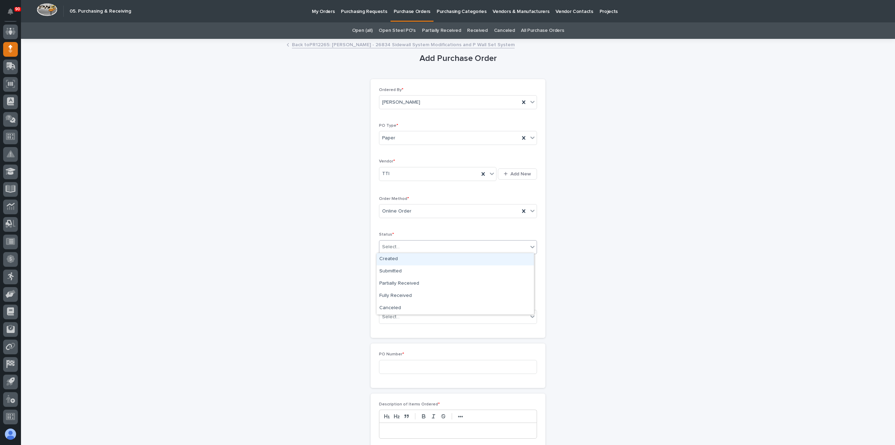
drag, startPoint x: 404, startPoint y: 247, endPoint x: 407, endPoint y: 256, distance: 9.4
click at [404, 248] on div "Select..." at bounding box center [453, 247] width 149 height 12
drag, startPoint x: 393, startPoint y: 269, endPoint x: 394, endPoint y: 272, distance: 3.7
click at [392, 269] on div "Submitted" at bounding box center [455, 271] width 157 height 12
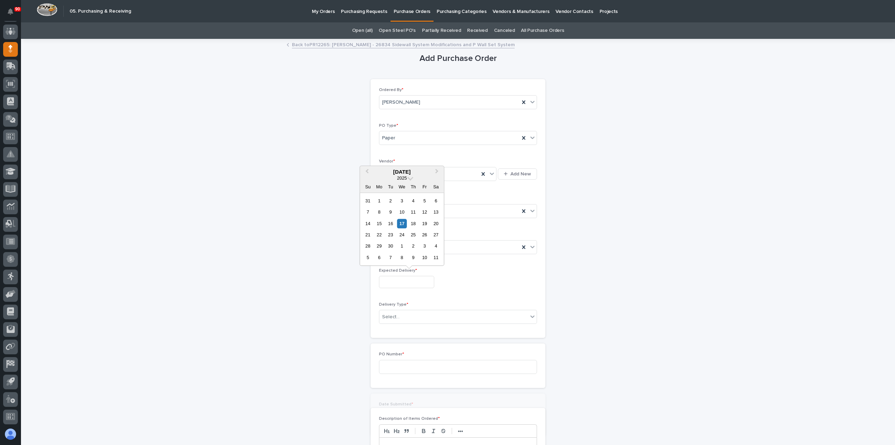
click at [395, 280] on input "text" at bounding box center [406, 282] width 55 height 12
click at [381, 235] on div "22" at bounding box center [379, 234] width 9 height 9
type input "**********"
click at [404, 314] on div "Select..." at bounding box center [453, 317] width 149 height 12
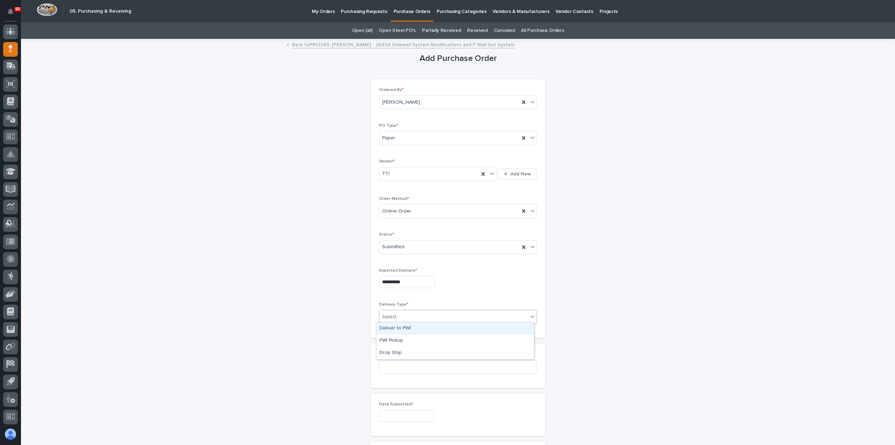
drag, startPoint x: 404, startPoint y: 327, endPoint x: 408, endPoint y: 332, distance: 6.5
click at [404, 327] on div "Deliver to PWI" at bounding box center [455, 328] width 157 height 12
click at [405, 367] on input at bounding box center [458, 367] width 158 height 14
type input "18964"
click at [402, 409] on input "text" at bounding box center [406, 415] width 55 height 12
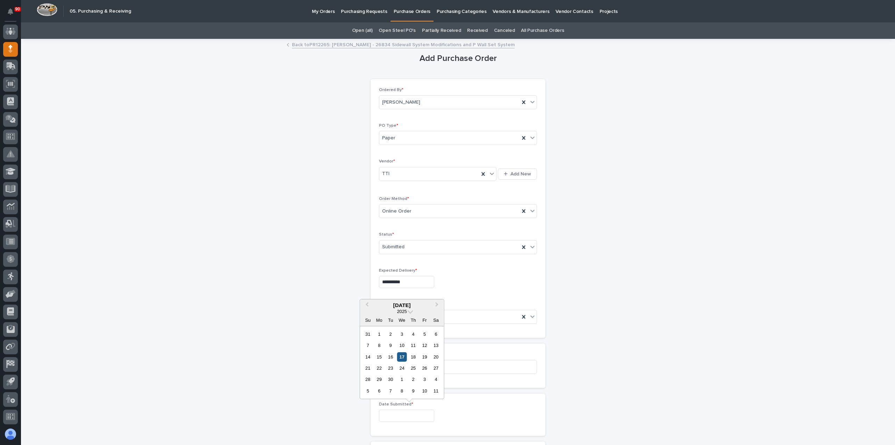
click at [401, 355] on div "17" at bounding box center [401, 356] width 9 height 9
type input "**********"
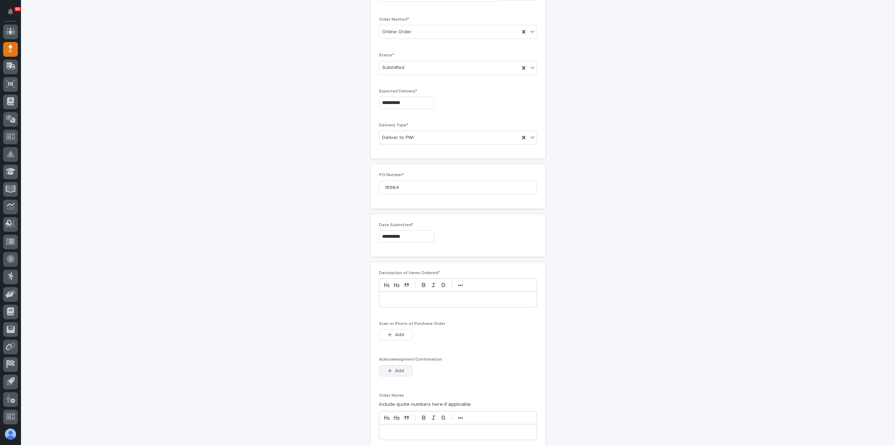
scroll to position [210, 0]
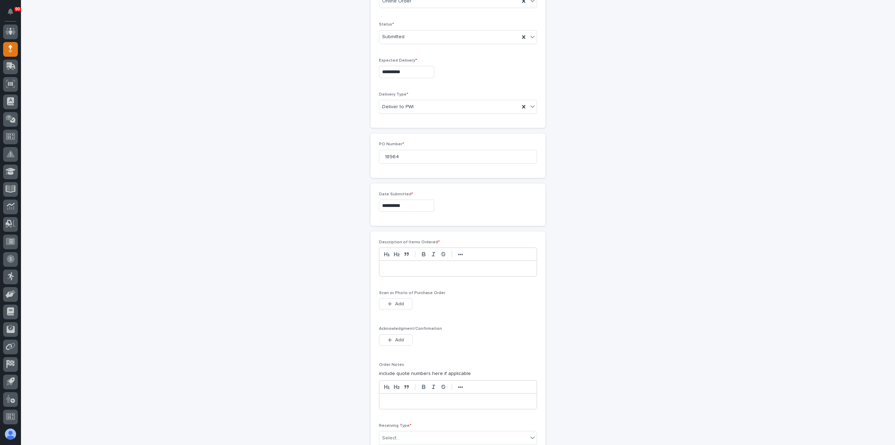
click at [395, 267] on p at bounding box center [458, 268] width 147 height 7
click at [400, 301] on span "Add" at bounding box center [399, 303] width 9 height 6
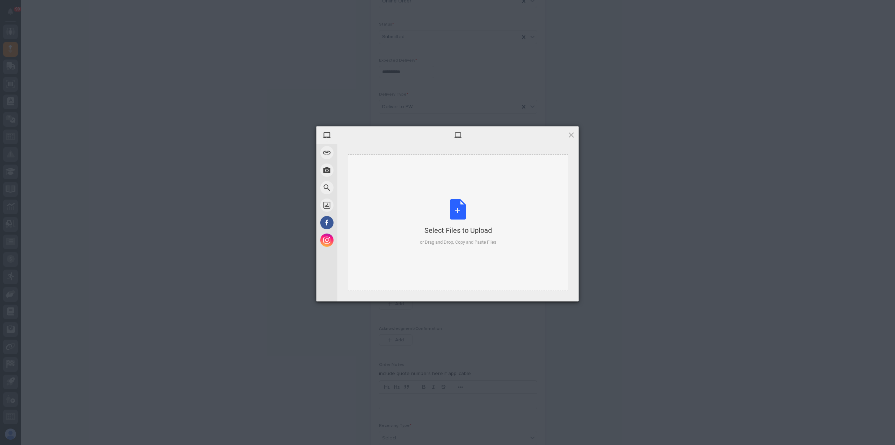
click at [457, 212] on div "Select Files to Upload or Drag and Drop, Copy and Paste Files" at bounding box center [458, 222] width 77 height 47
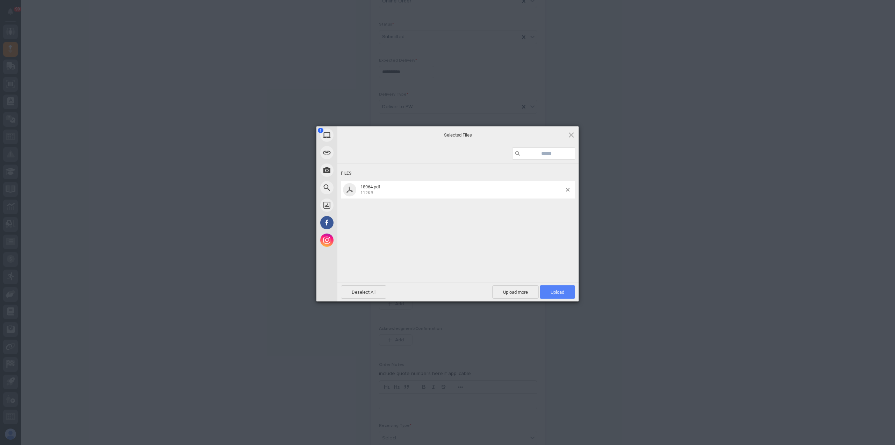
click at [558, 294] on span "Upload 1" at bounding box center [558, 291] width 14 height 5
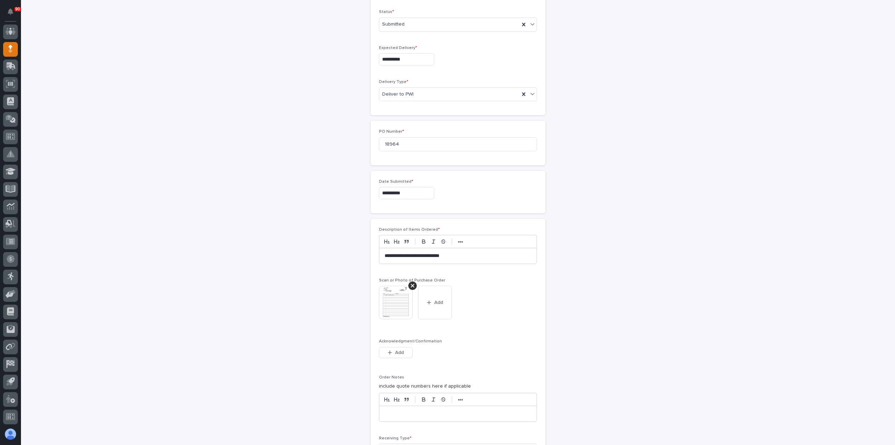
scroll to position [327, 0]
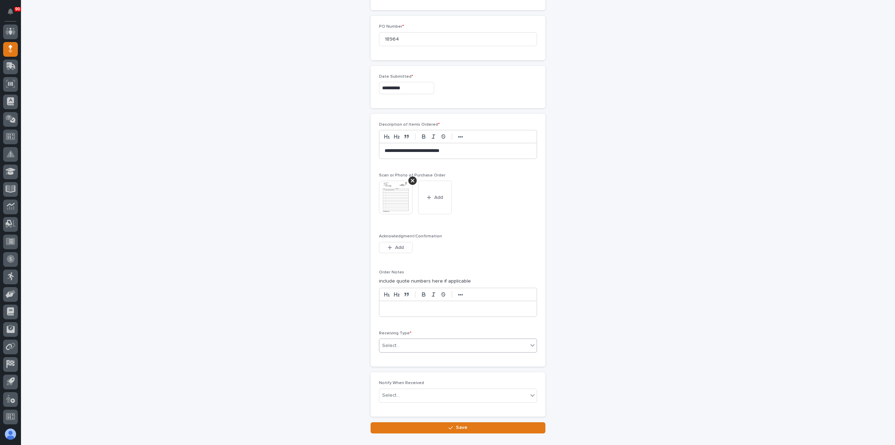
click at [430, 343] on div "Select..." at bounding box center [453, 346] width 149 height 12
click at [407, 390] on div "Deliver to" at bounding box center [455, 392] width 157 height 12
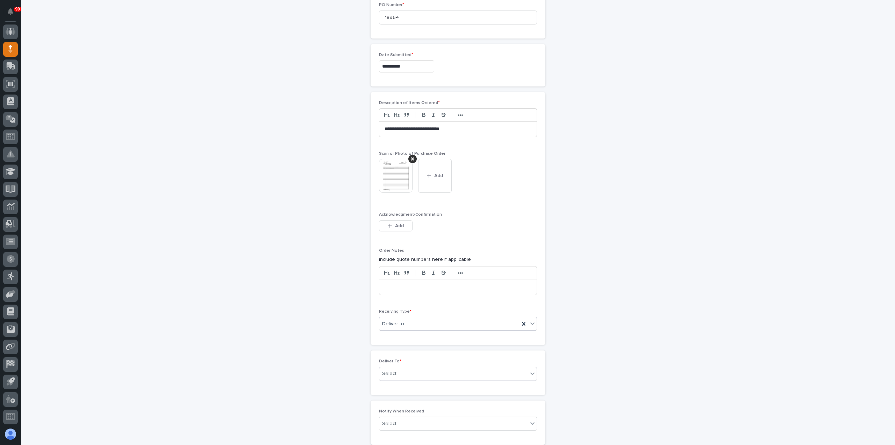
scroll to position [352, 0]
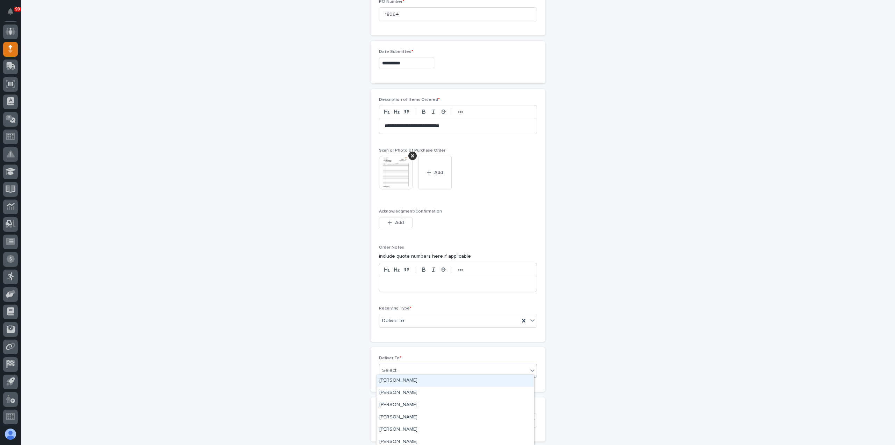
click at [424, 364] on div "Select..." at bounding box center [453, 370] width 149 height 12
type input "****"
click at [415, 391] on div "[PERSON_NAME] [PERSON_NAME]" at bounding box center [455, 392] width 157 height 12
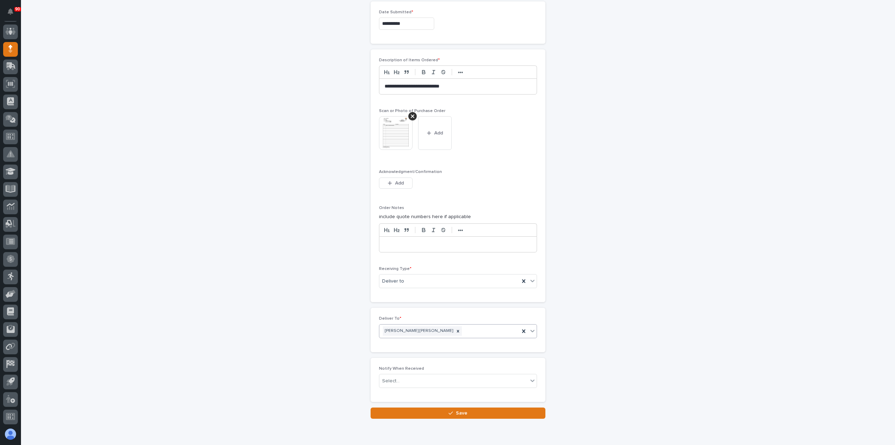
scroll to position [417, 0]
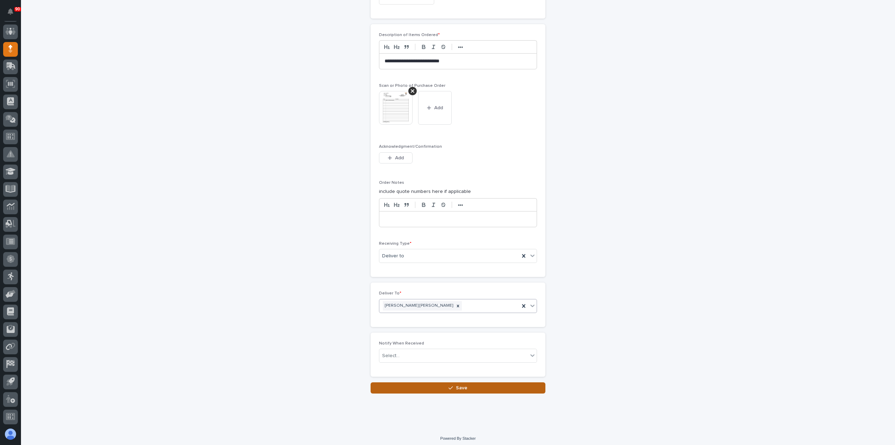
click at [463, 384] on span "Save" at bounding box center [462, 387] width 12 height 6
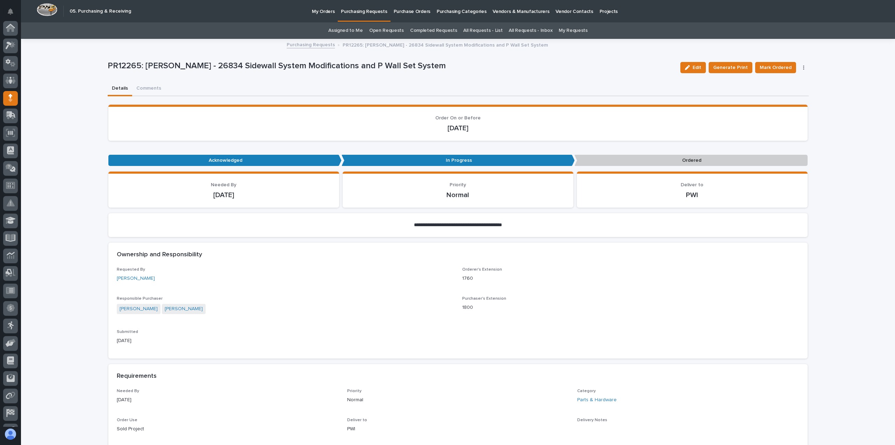
scroll to position [49, 0]
click at [780, 67] on span "Mark Ordered" at bounding box center [776, 67] width 32 height 8
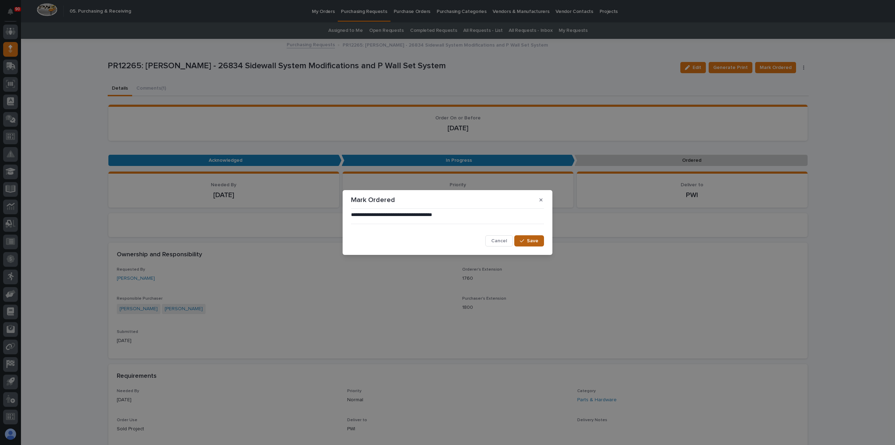
click at [537, 240] on span "Save" at bounding box center [533, 240] width 12 height 6
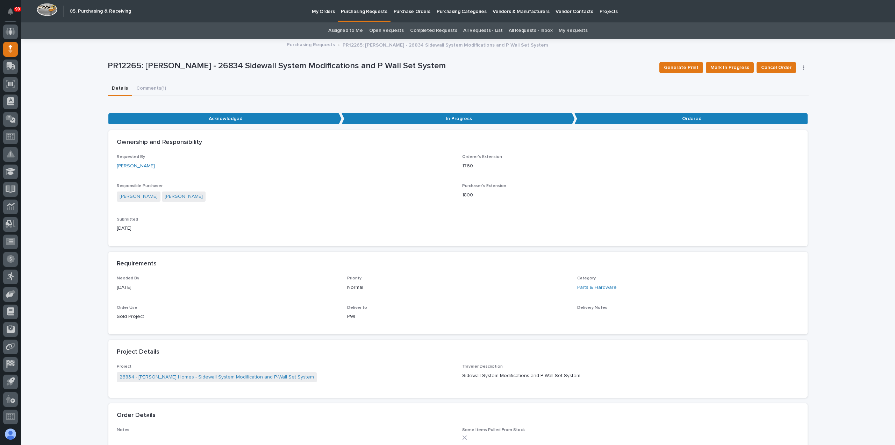
click at [356, 12] on p "Purchasing Requests" at bounding box center [364, 7] width 46 height 15
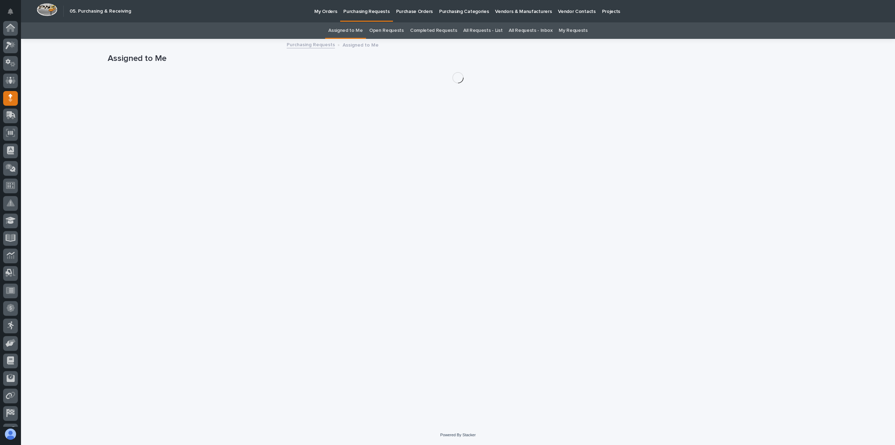
scroll to position [49, 0]
